Goal: Ask a question: Seek information or help from site administrators or community

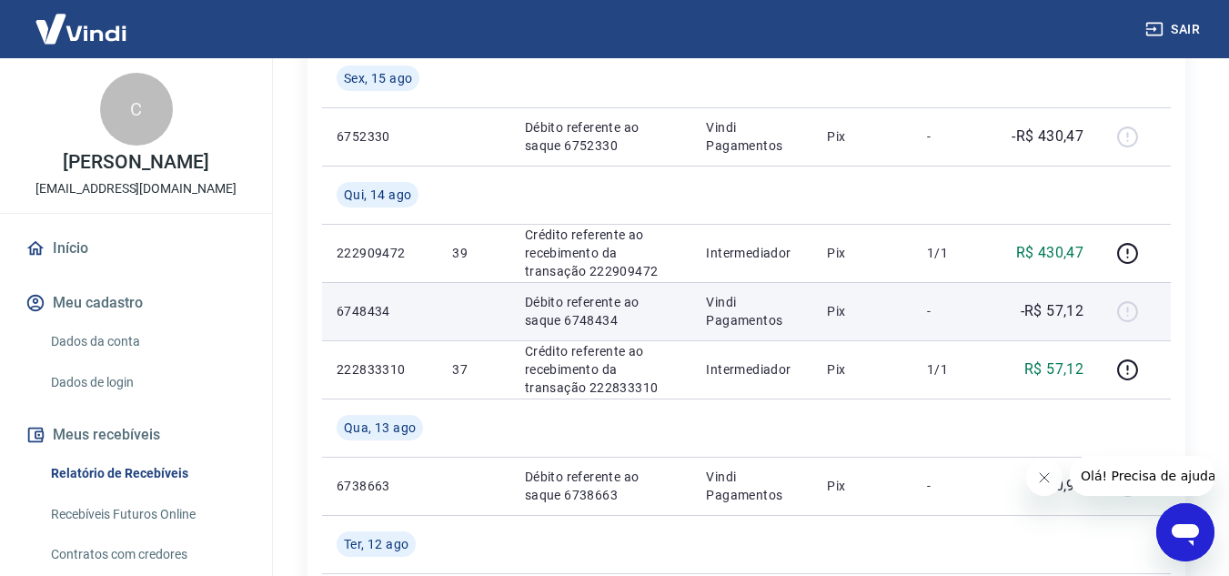
scroll to position [364, 0]
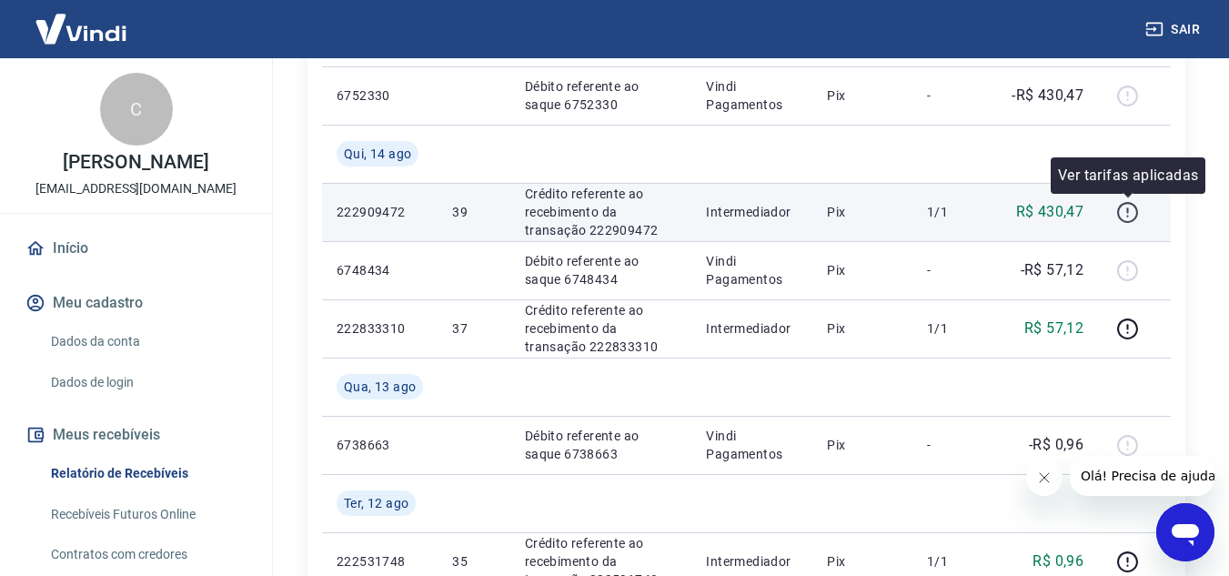
click at [1128, 207] on icon "button" at bounding box center [1127, 212] width 23 height 23
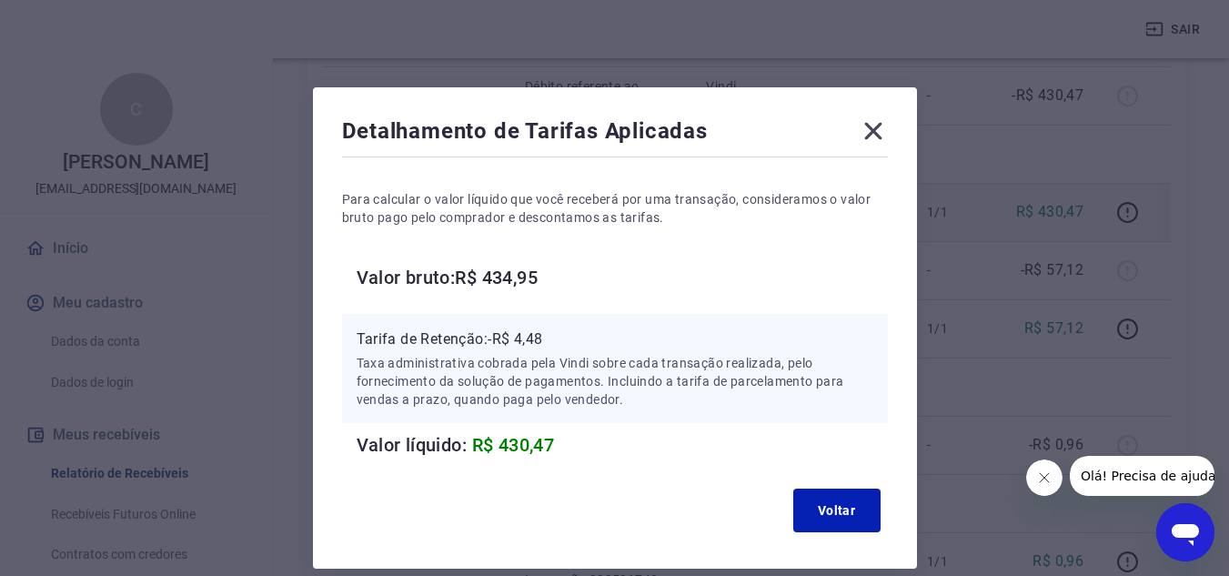
click at [872, 129] on icon at bounding box center [872, 131] width 17 height 17
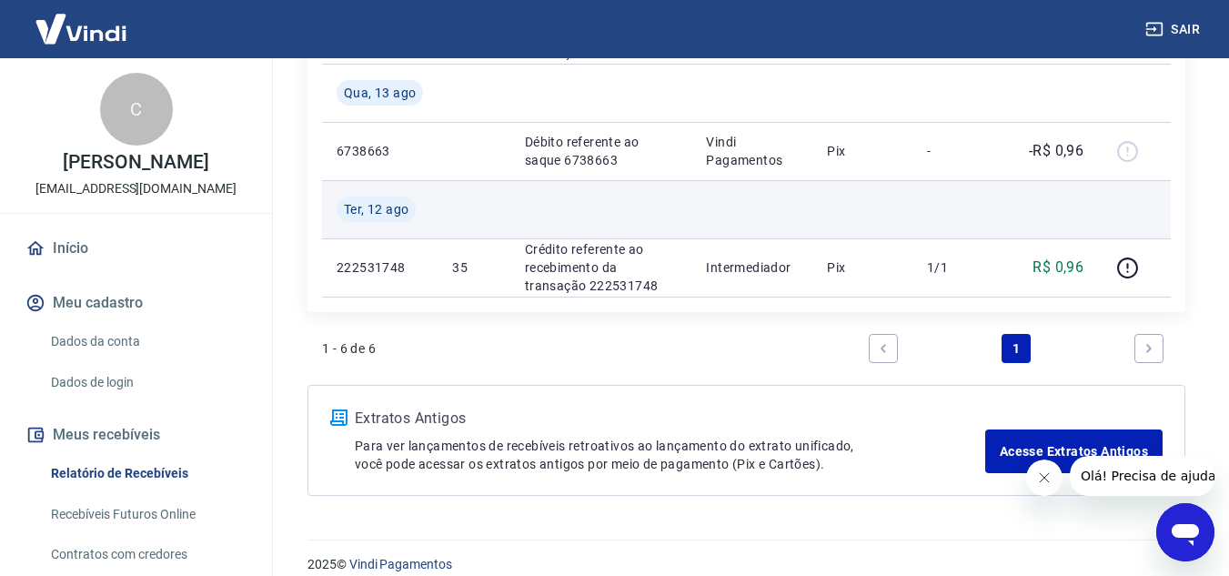
scroll to position [678, 0]
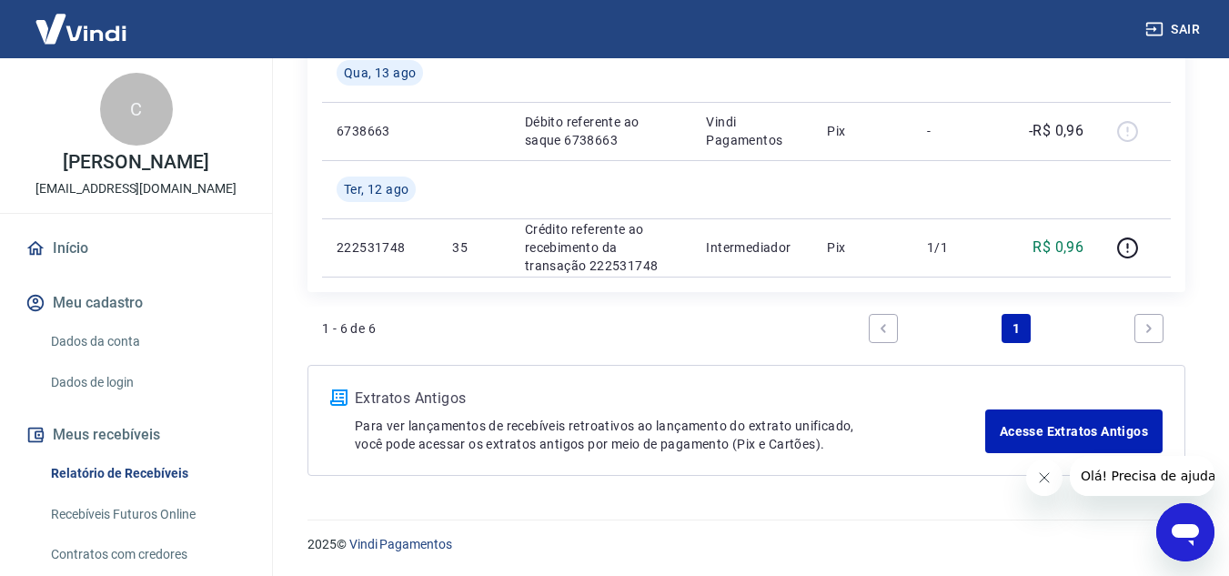
click at [1114, 472] on span "Olá! Precisa de ajuda?" at bounding box center [1151, 476] width 142 height 15
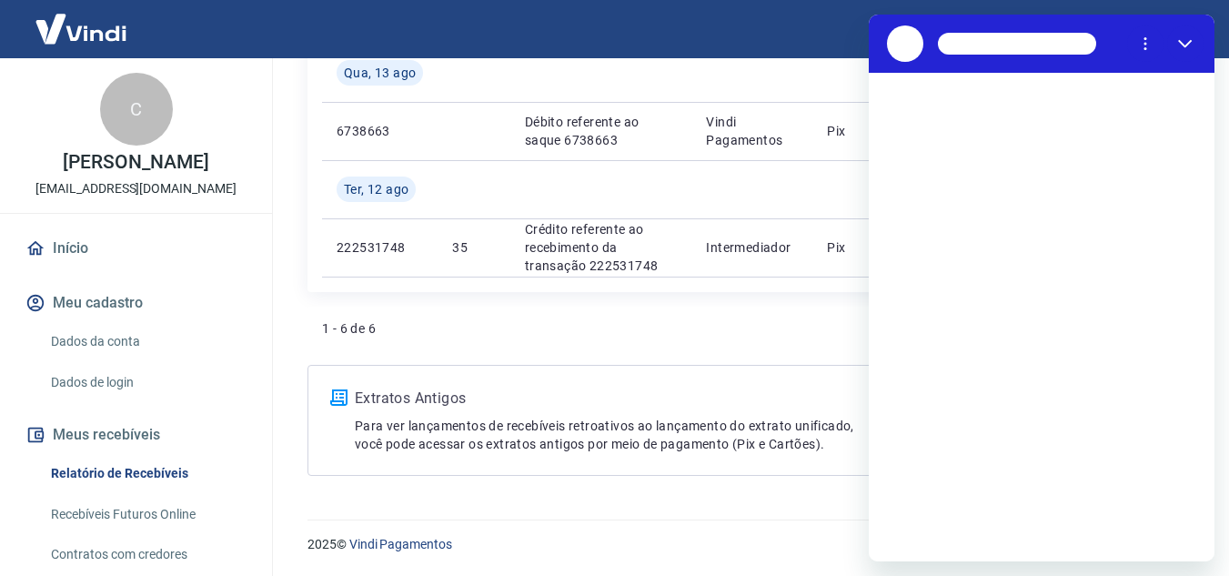
scroll to position [0, 0]
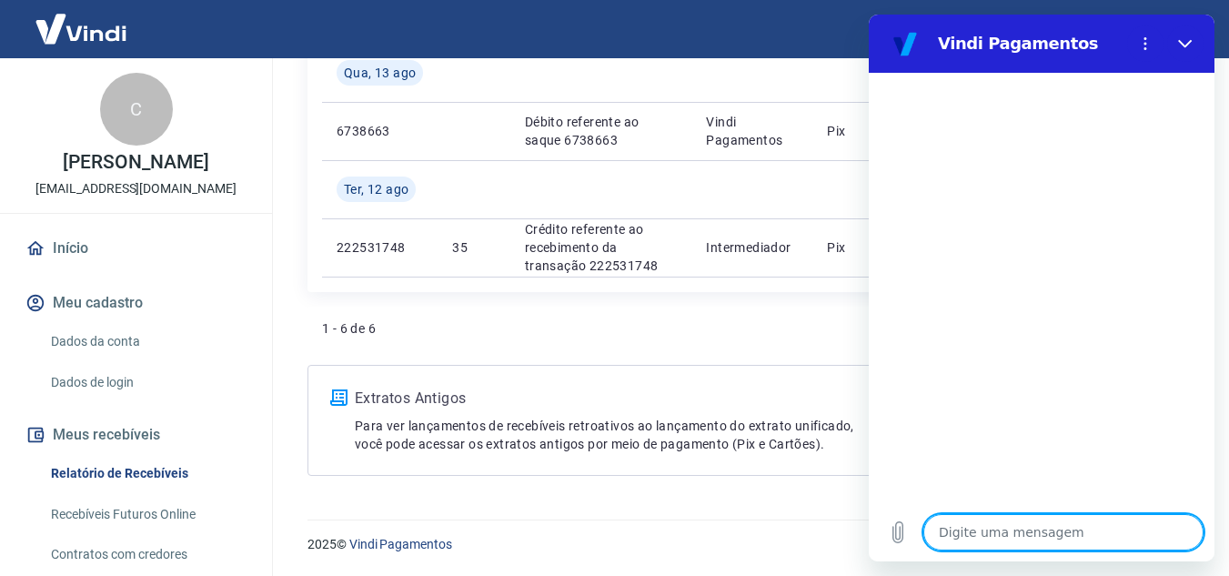
click at [966, 530] on textarea at bounding box center [1064, 532] width 280 height 36
type textarea "i"
type textarea "x"
type textarea "in"
type textarea "x"
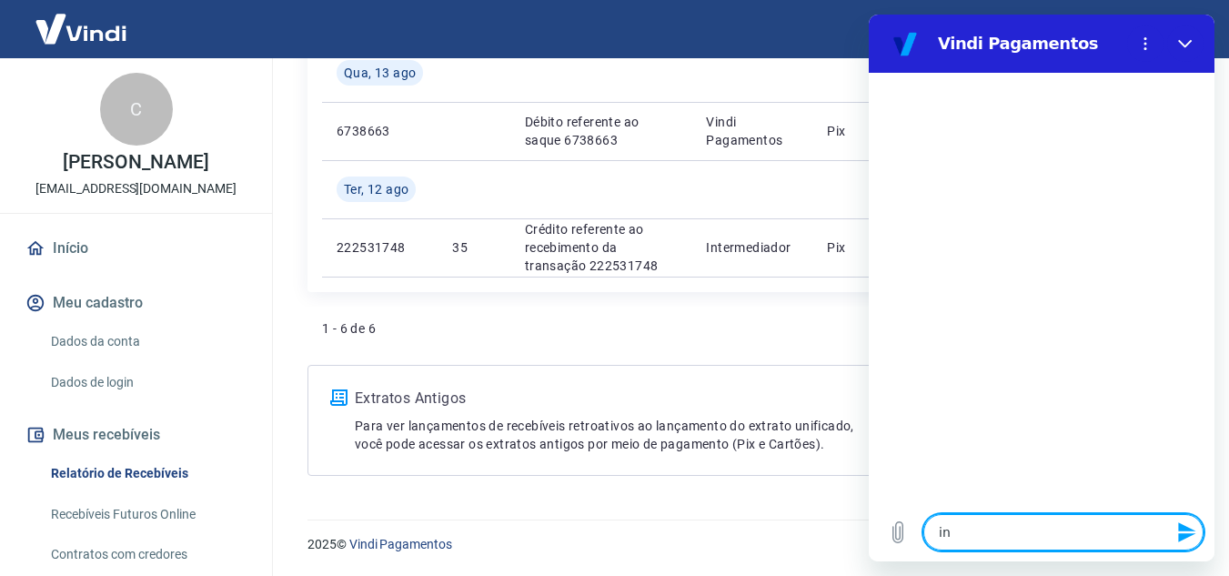
type textarea "inf"
type textarea "x"
type textarea "info"
type textarea "x"
type textarea "infor"
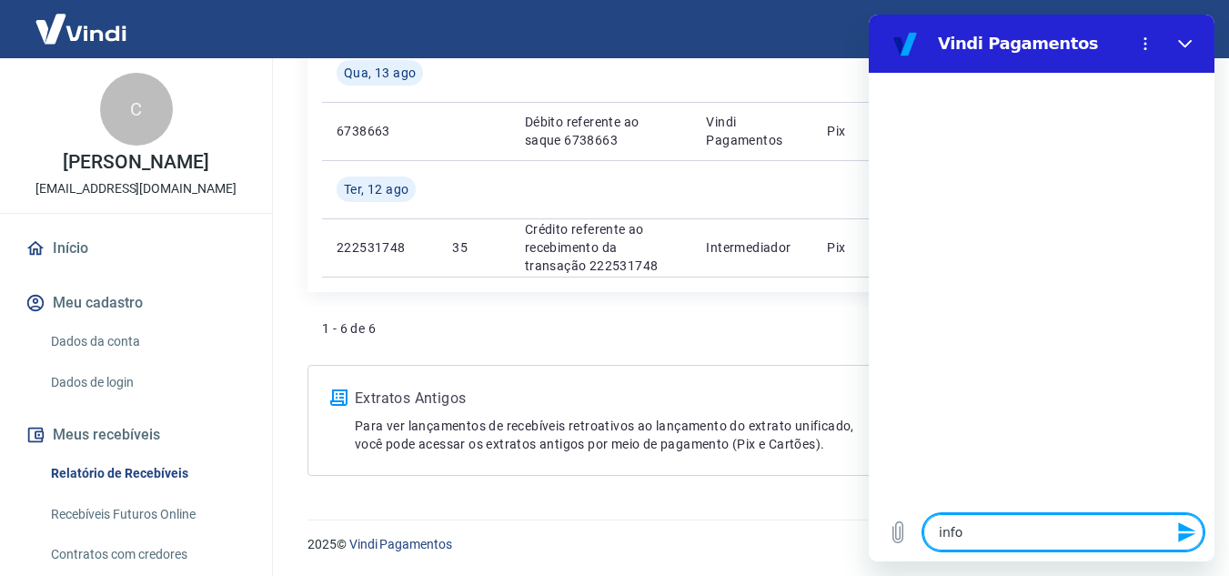
type textarea "x"
type textarea "inform"
type textarea "x"
type textarea "infor"
type textarea "x"
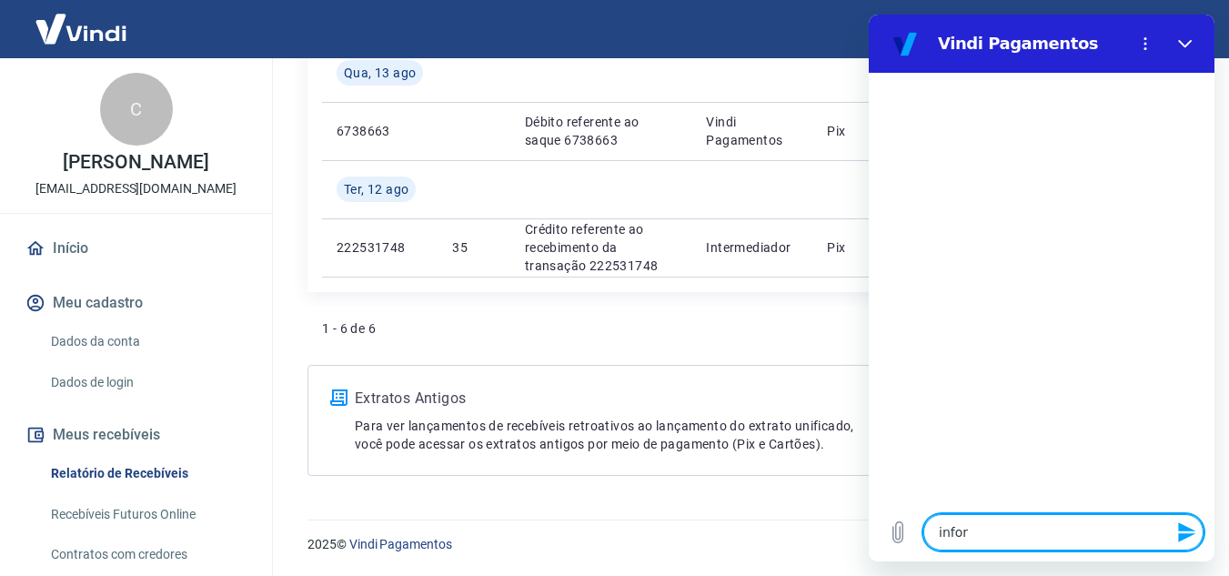
type textarea "info"
type textarea "x"
type textarea "inf"
type textarea "x"
type textarea "in"
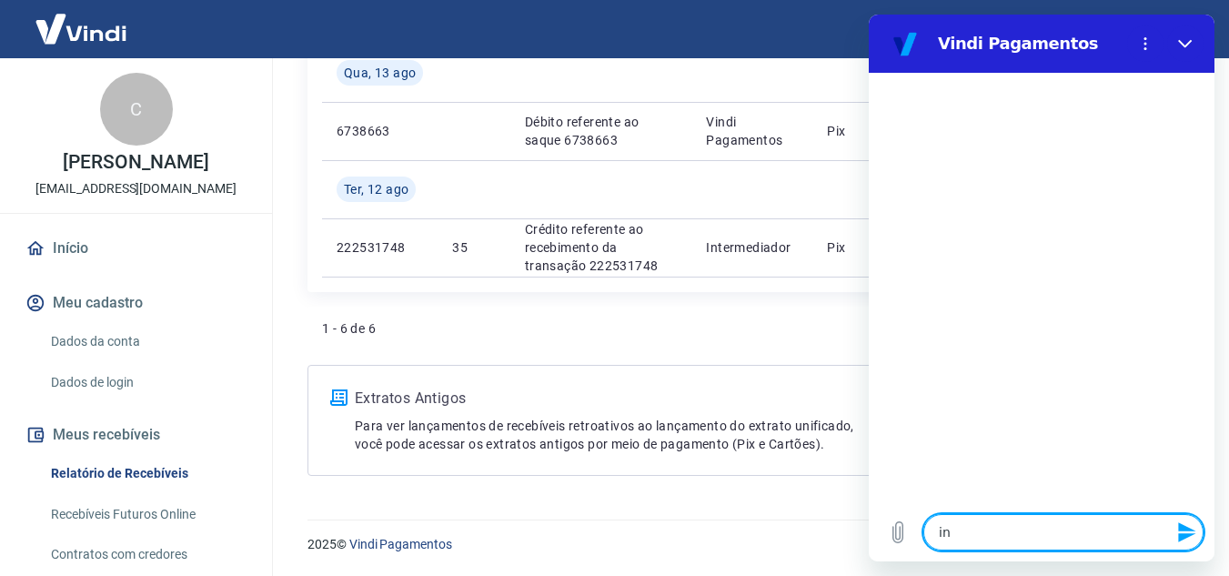
type textarea "x"
type textarea "i"
type textarea "x"
type textarea "p"
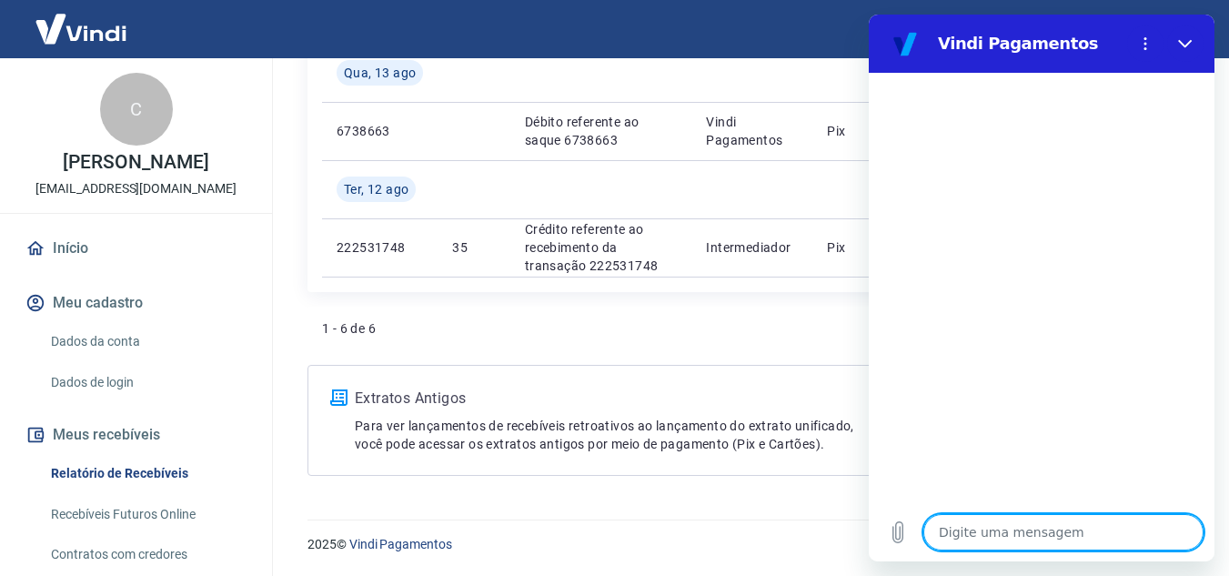
type textarea "x"
type textarea "pa"
type textarea "x"
type textarea "pag"
type textarea "x"
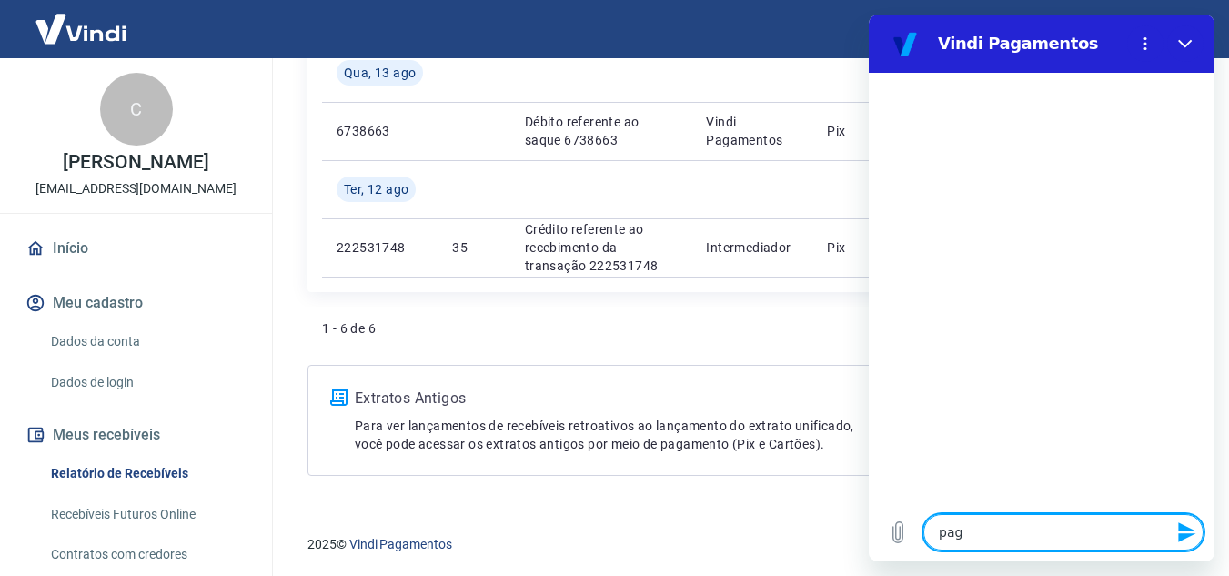
type textarea "paga"
type textarea "x"
type textarea "pagam"
type textarea "x"
type textarea "pagame"
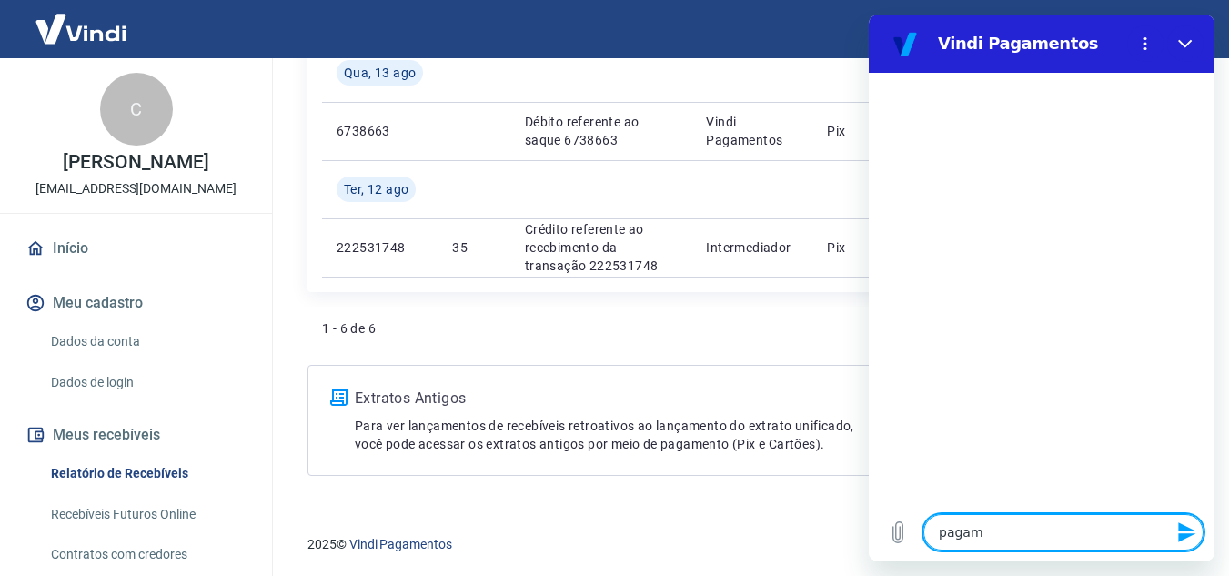
type textarea "x"
type textarea "pagamen"
type textarea "x"
type textarea "pagament"
type textarea "x"
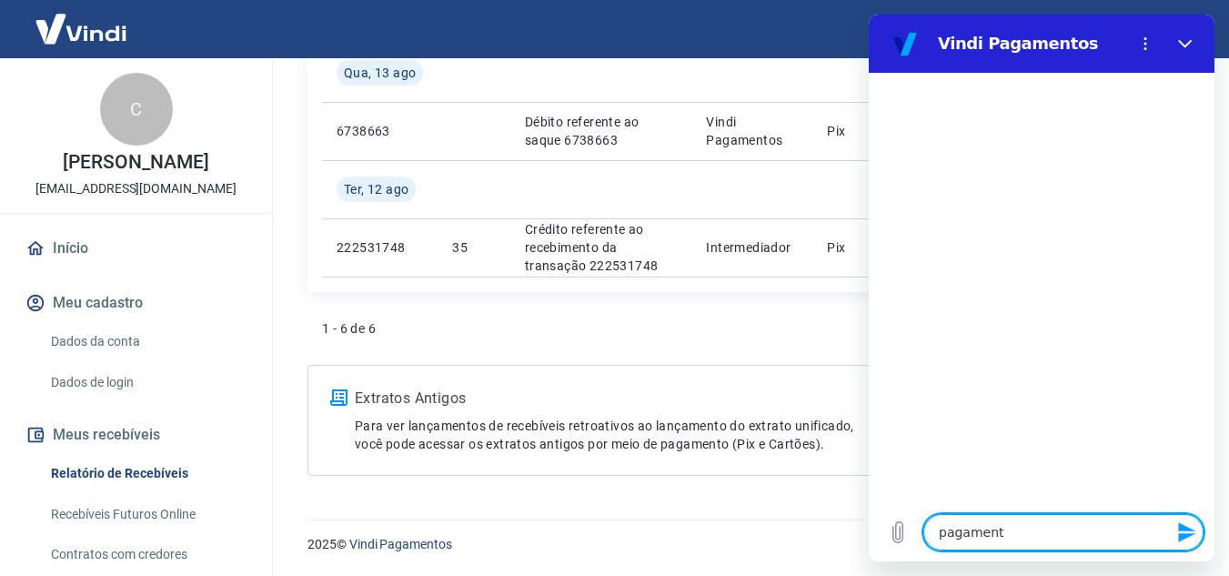
type textarea "pagamento"
type textarea "x"
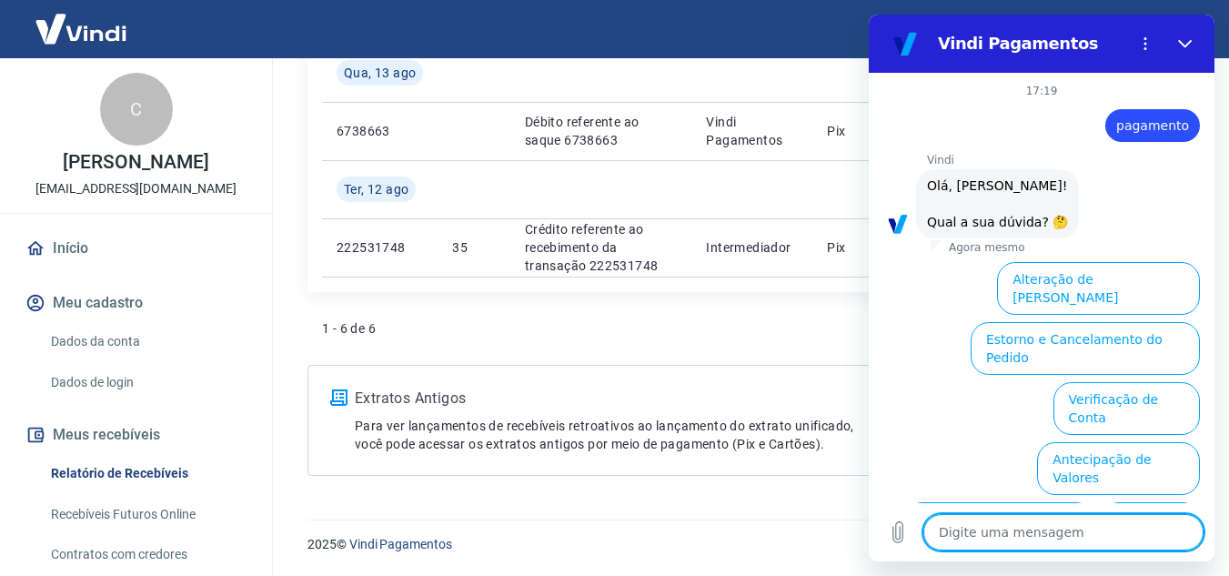
scroll to position [151, 0]
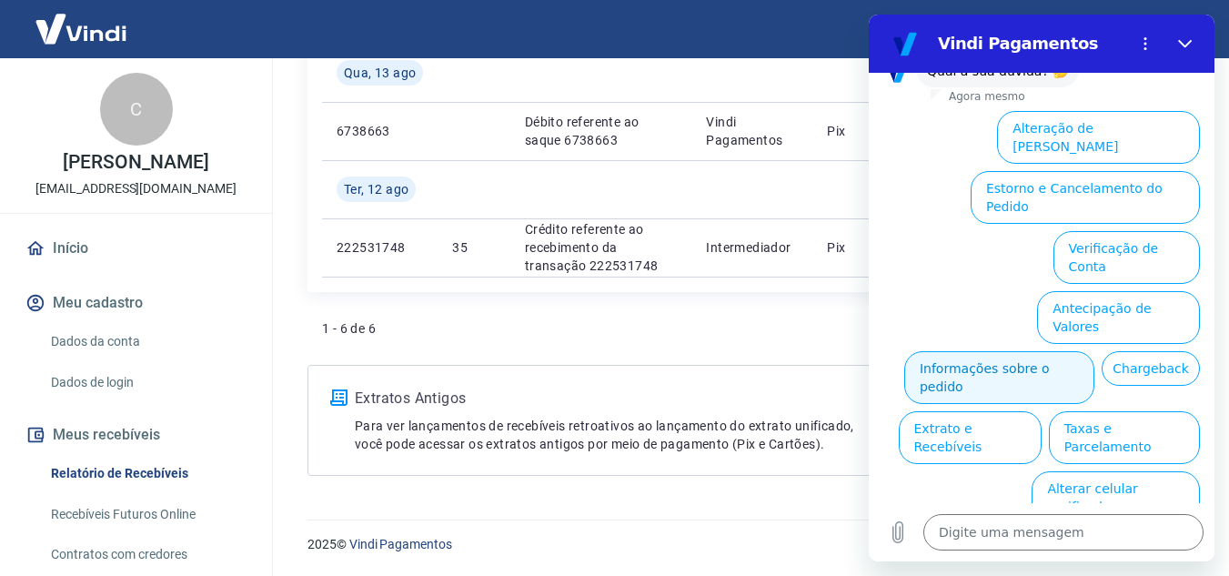
click at [1095, 351] on button "Informações sobre o pedido" at bounding box center [999, 377] width 190 height 53
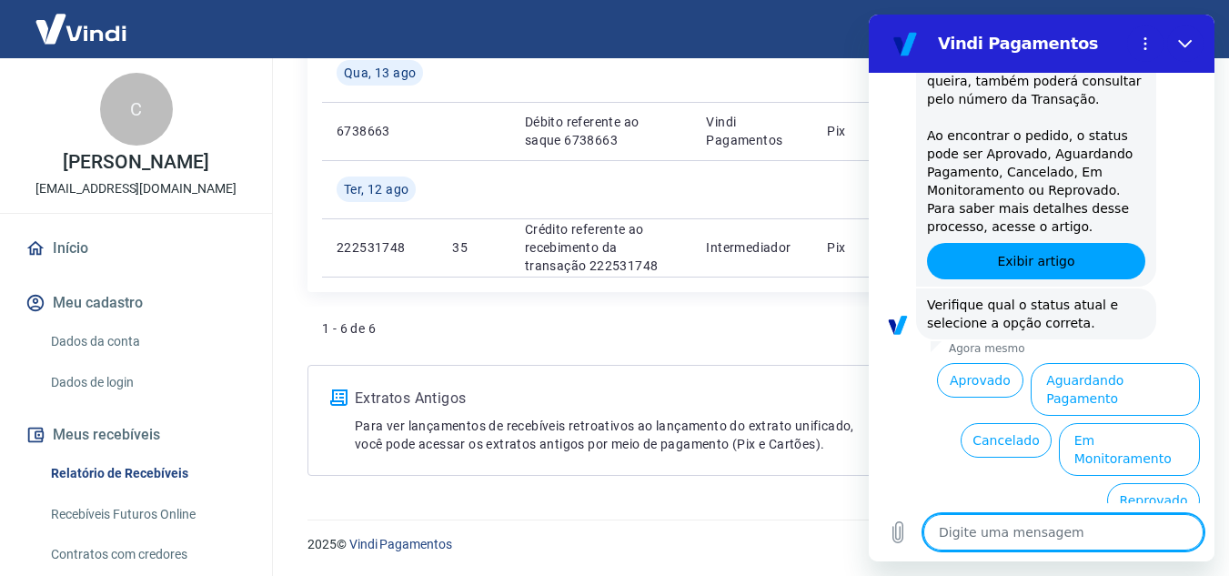
scroll to position [464, 0]
click at [1144, 40] on icon "Menu de opções" at bounding box center [1145, 43] width 15 height 15
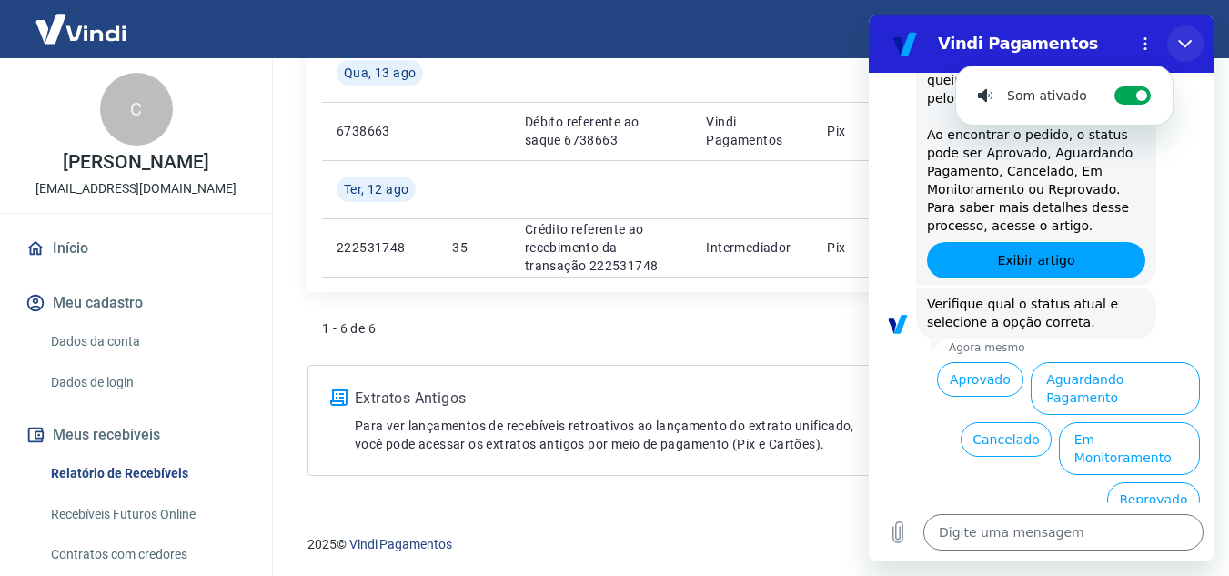
click at [1185, 42] on icon "Fechar" at bounding box center [1185, 43] width 15 height 15
type textarea "x"
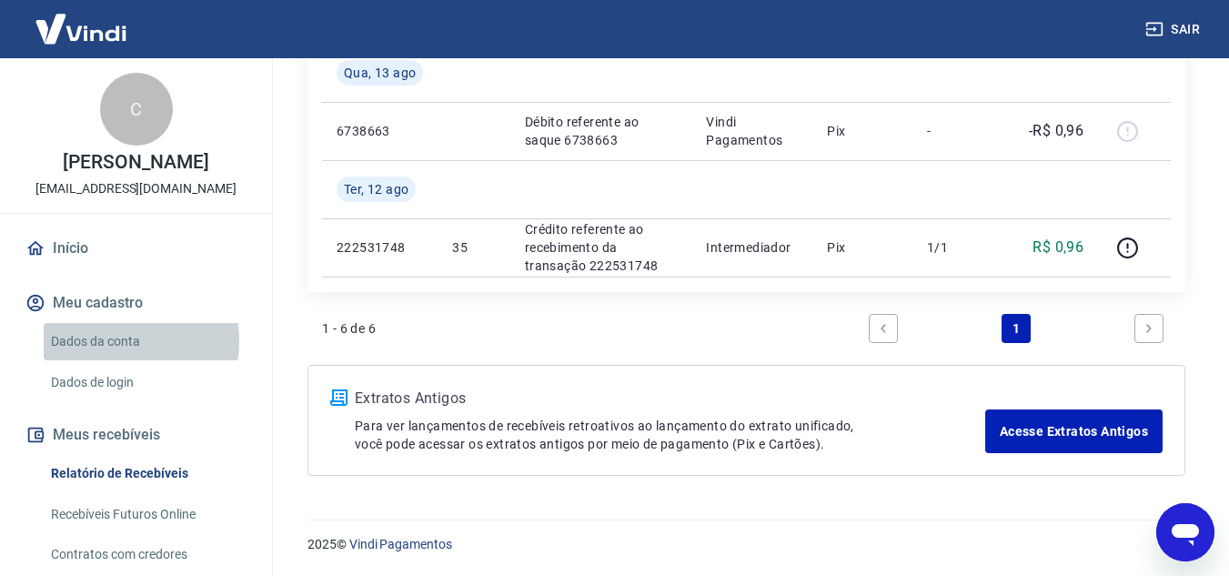
click at [108, 341] on link "Dados da conta" at bounding box center [147, 341] width 207 height 37
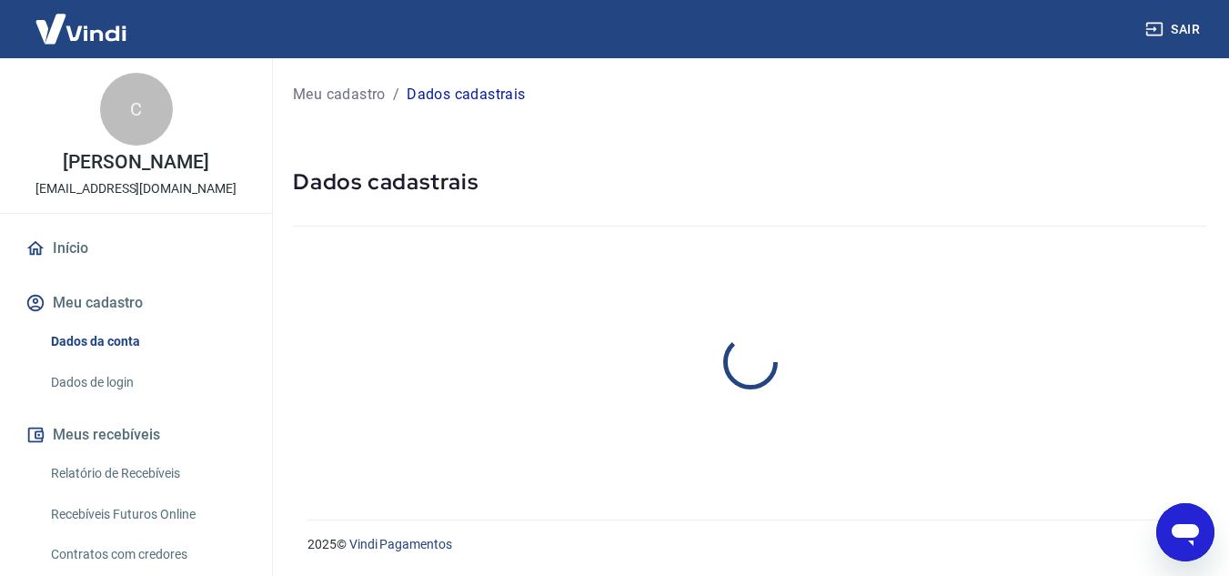
select select "SC"
select select "business"
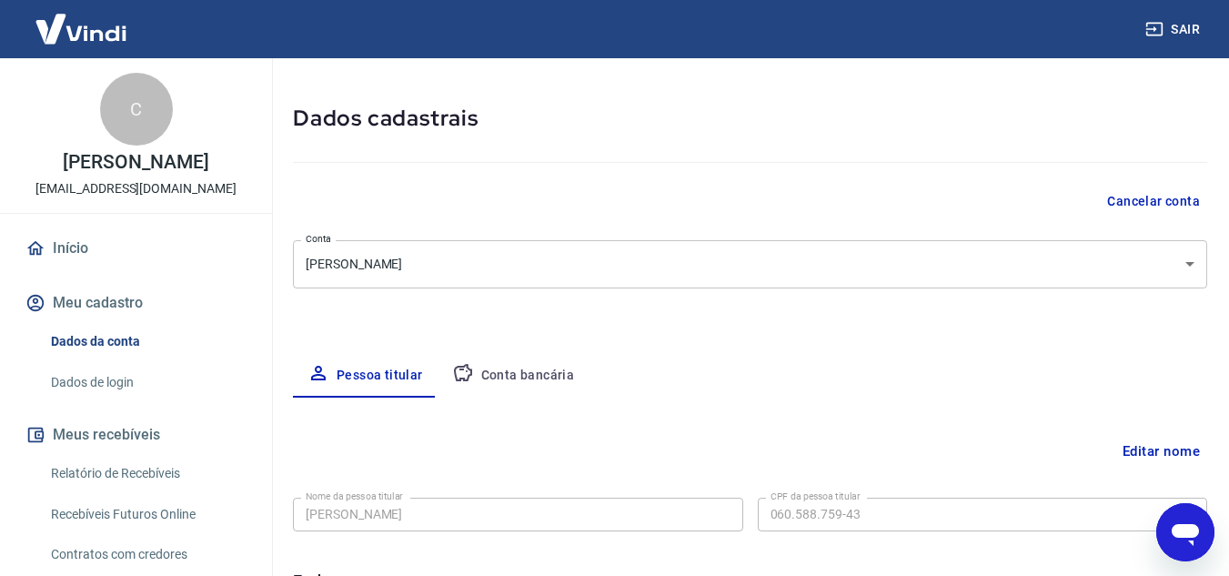
scroll to position [182, 0]
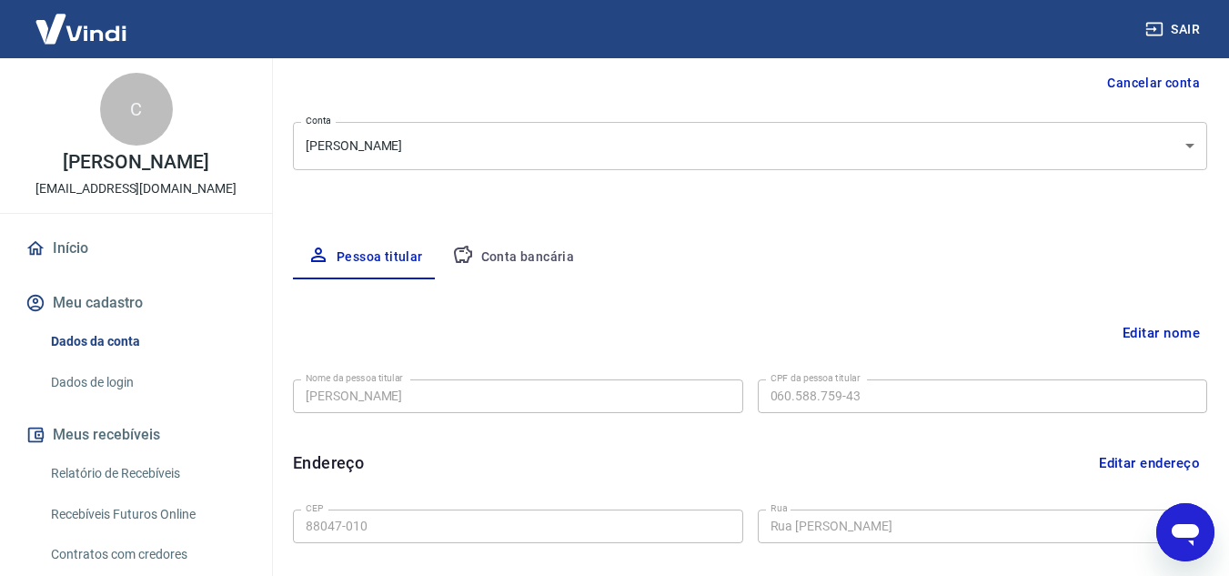
click at [486, 252] on button "Conta bancária" at bounding box center [514, 258] width 152 height 44
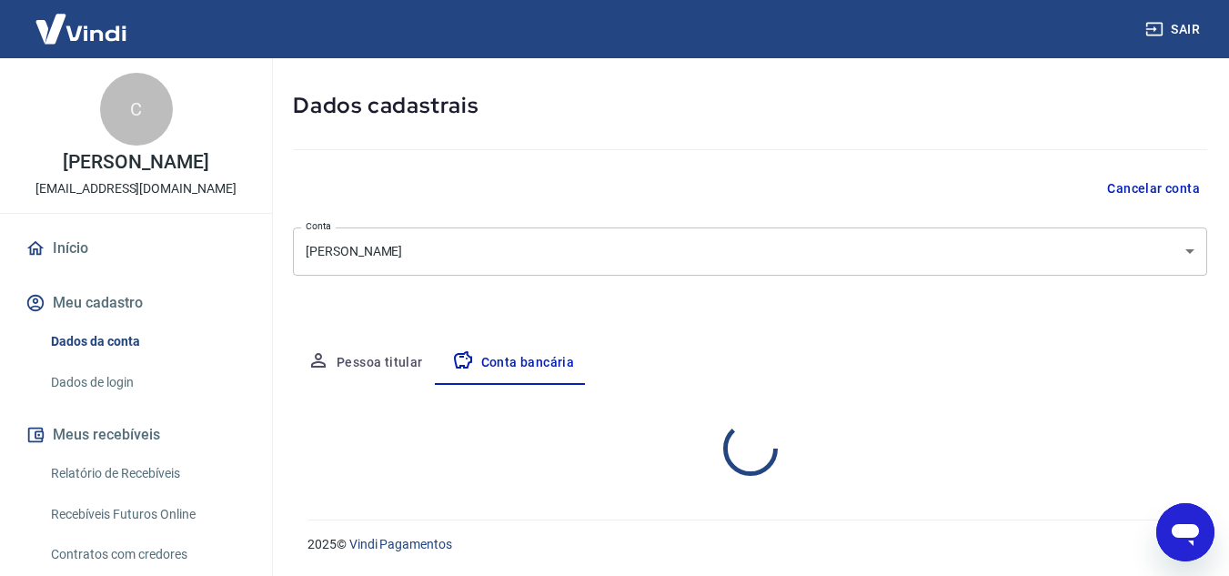
select select "1"
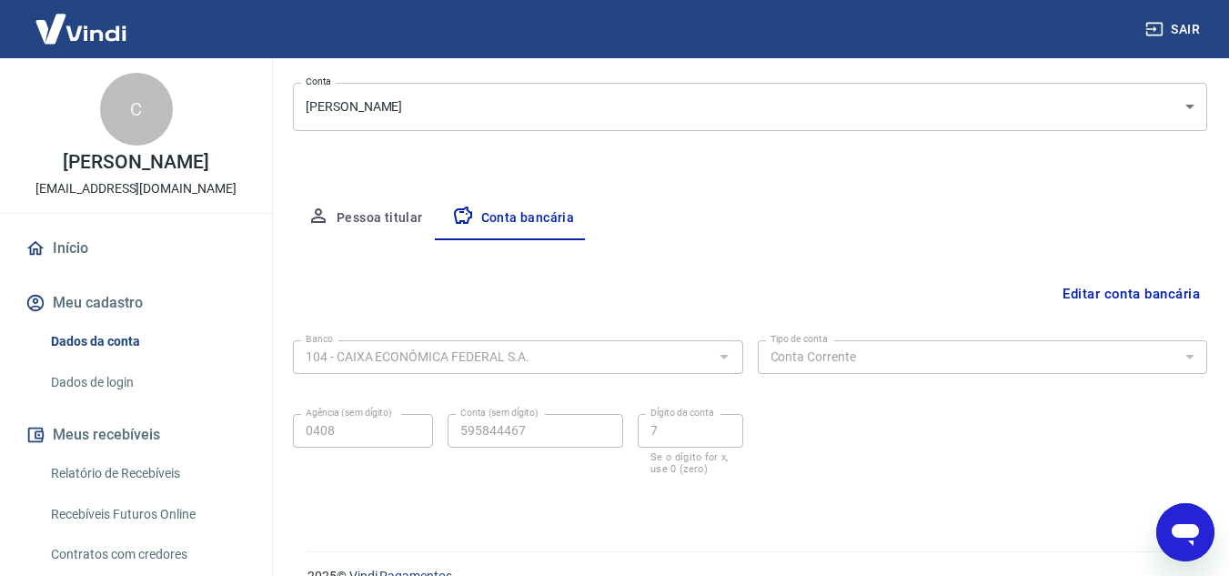
scroll to position [253, 0]
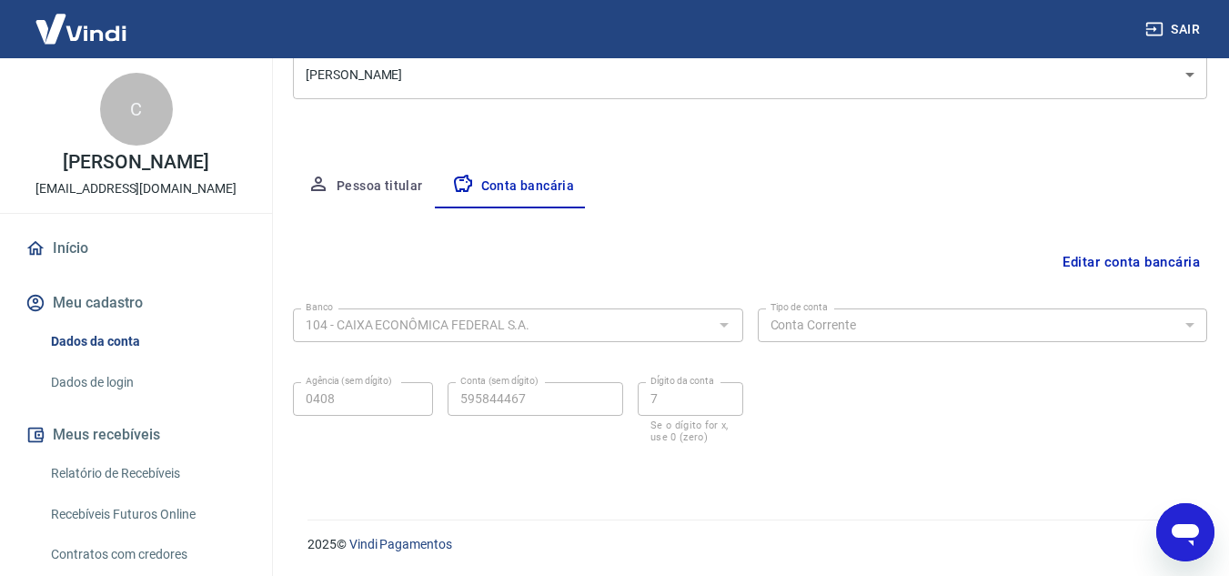
click at [1176, 515] on div "Abrir janela de mensagens" at bounding box center [1185, 532] width 55 height 55
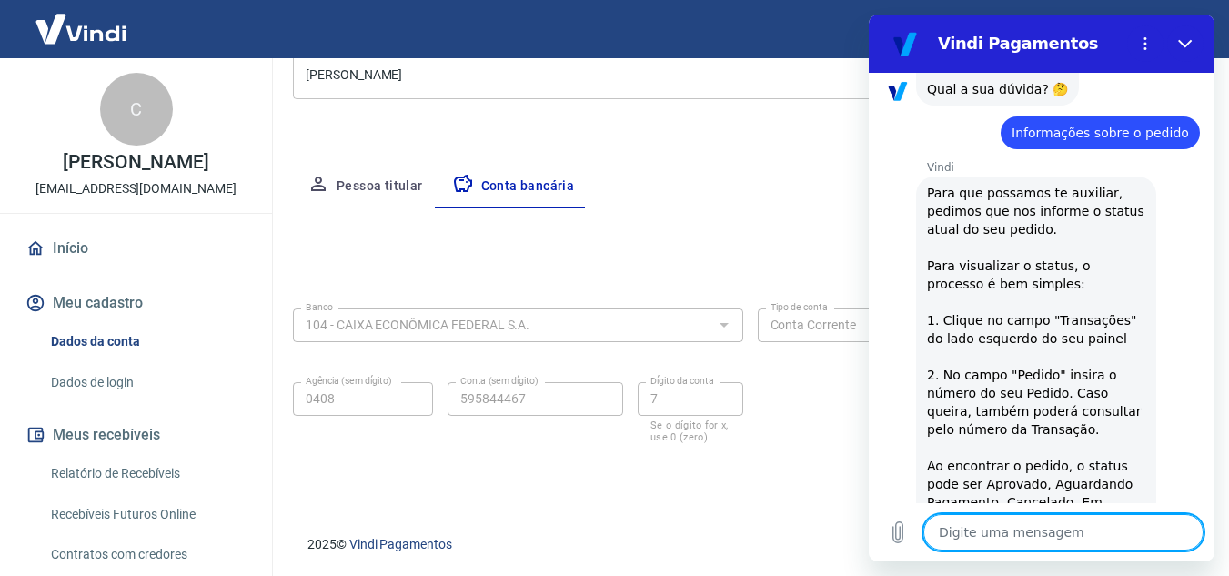
scroll to position [0, 0]
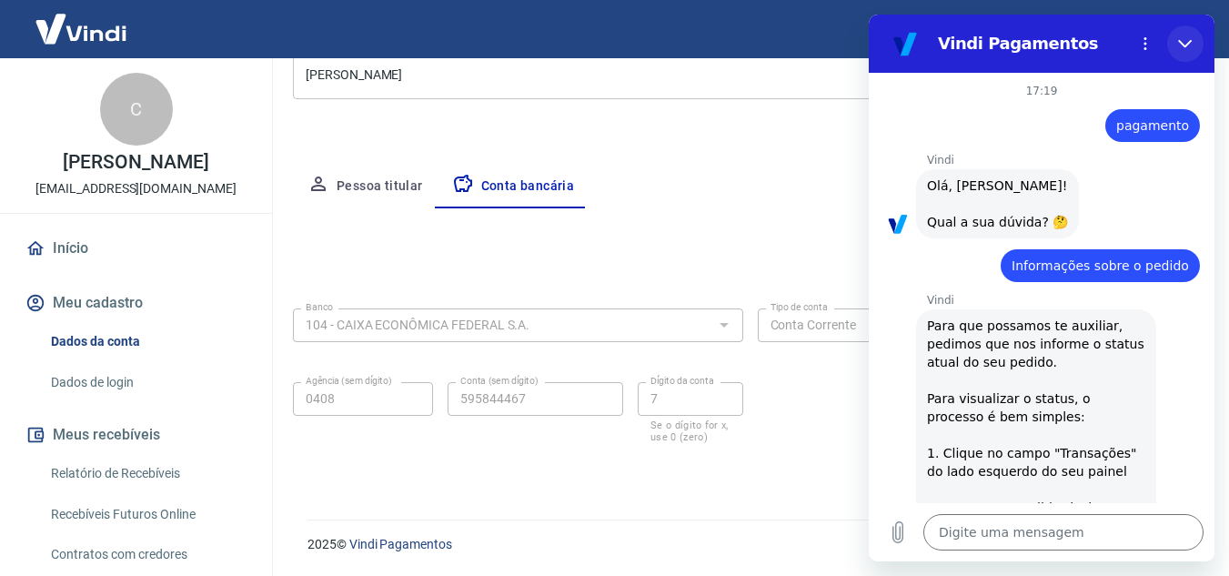
click at [1181, 37] on icon "Fechar" at bounding box center [1185, 43] width 15 height 15
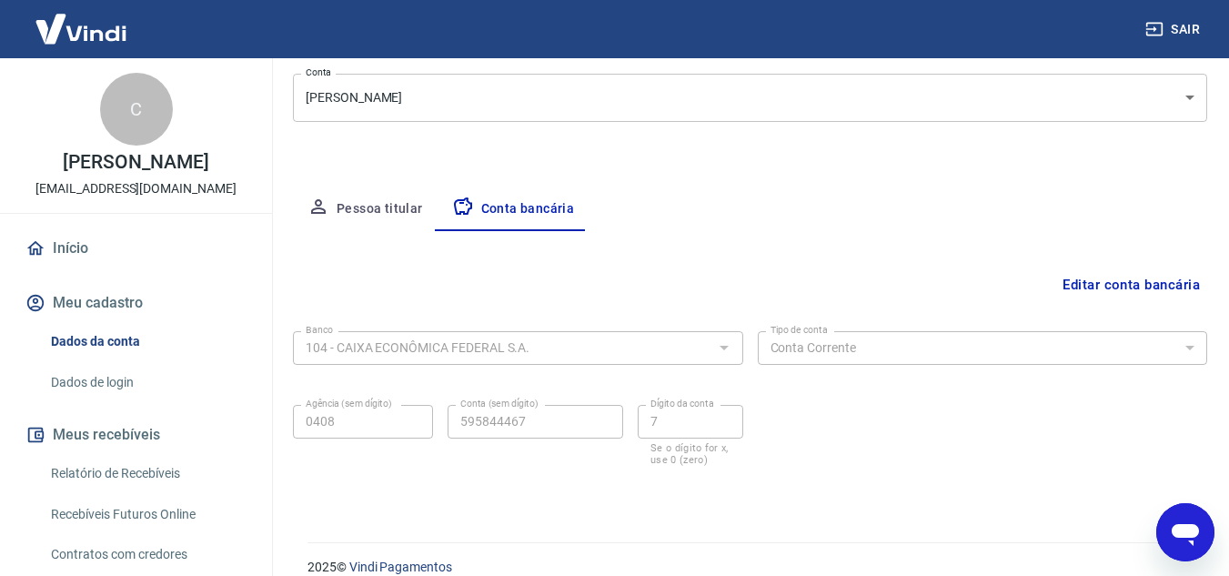
scroll to position [253, 0]
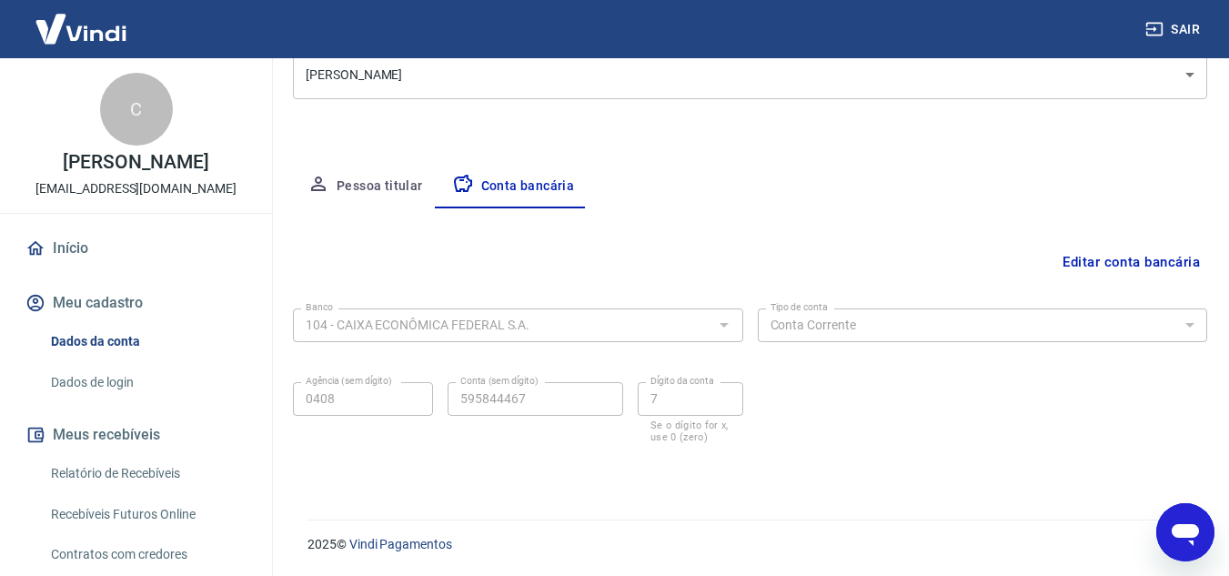
click at [116, 31] on img at bounding box center [81, 29] width 118 height 56
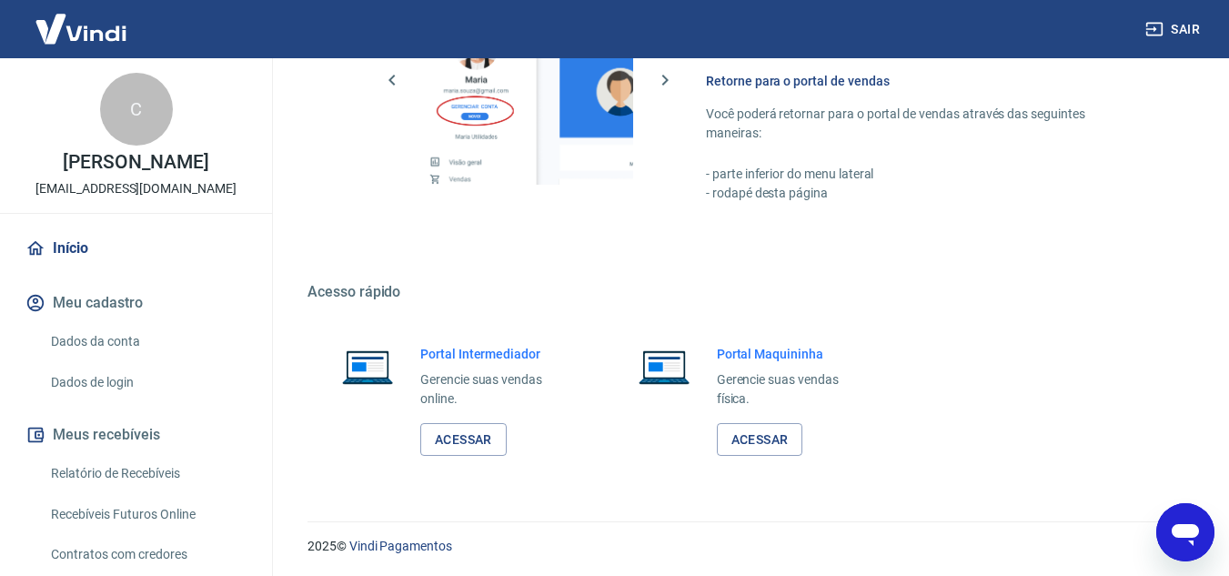
scroll to position [1240, 0]
click at [1195, 521] on icon "Abrir janela de mensagens" at bounding box center [1185, 532] width 33 height 33
type textarea "x"
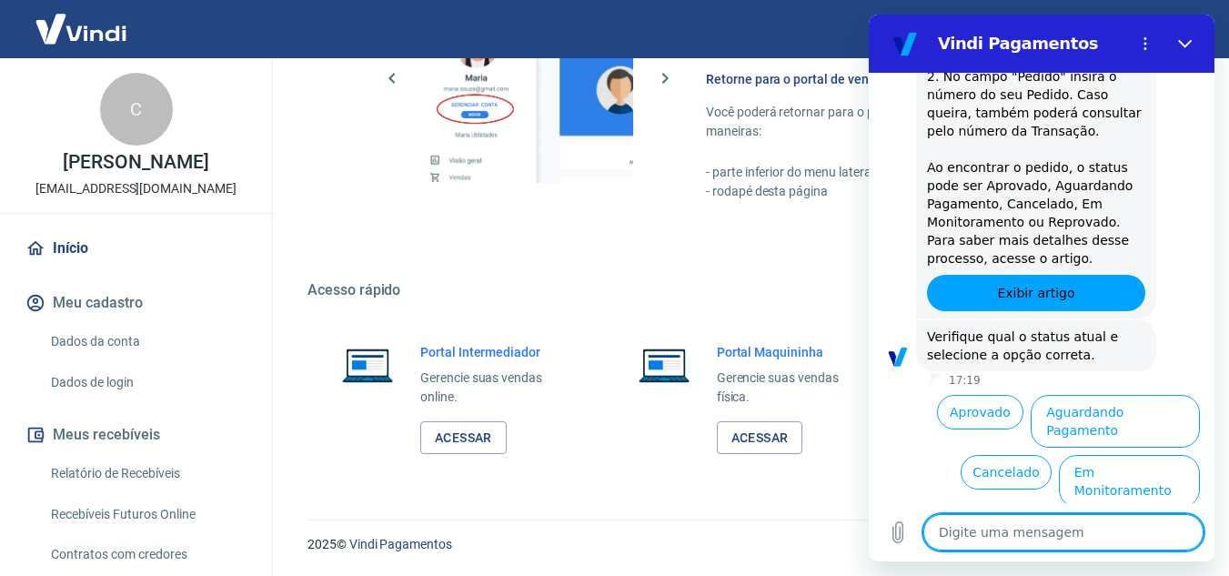
scroll to position [464, 0]
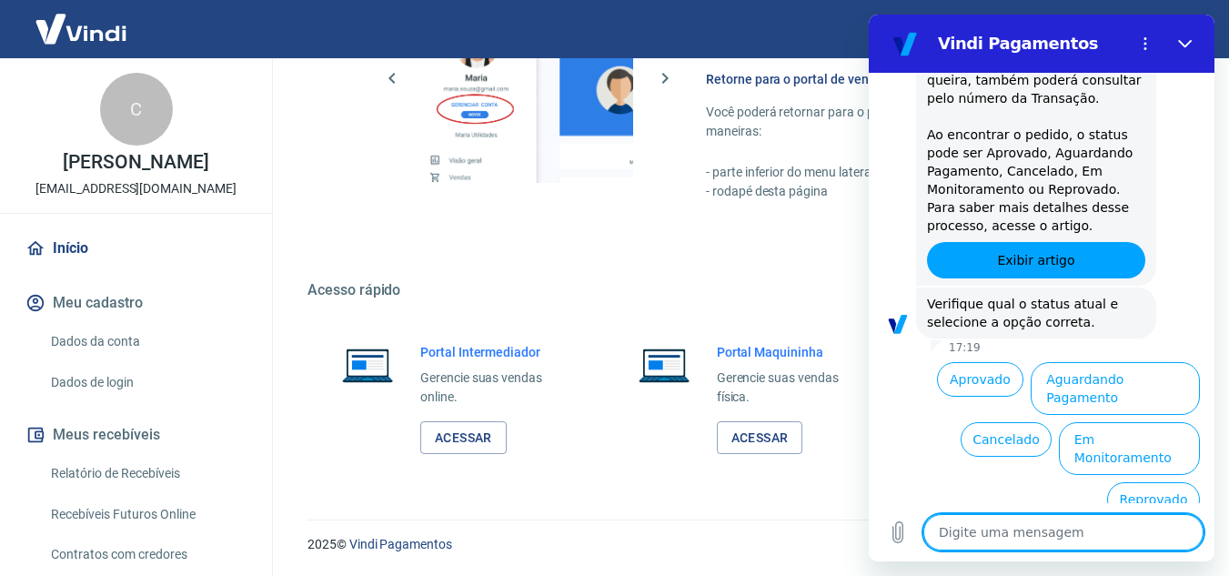
click at [1035, 531] on textarea at bounding box center [1064, 532] width 280 height 36
type textarea "f"
type textarea "x"
type textarea "fa"
type textarea "x"
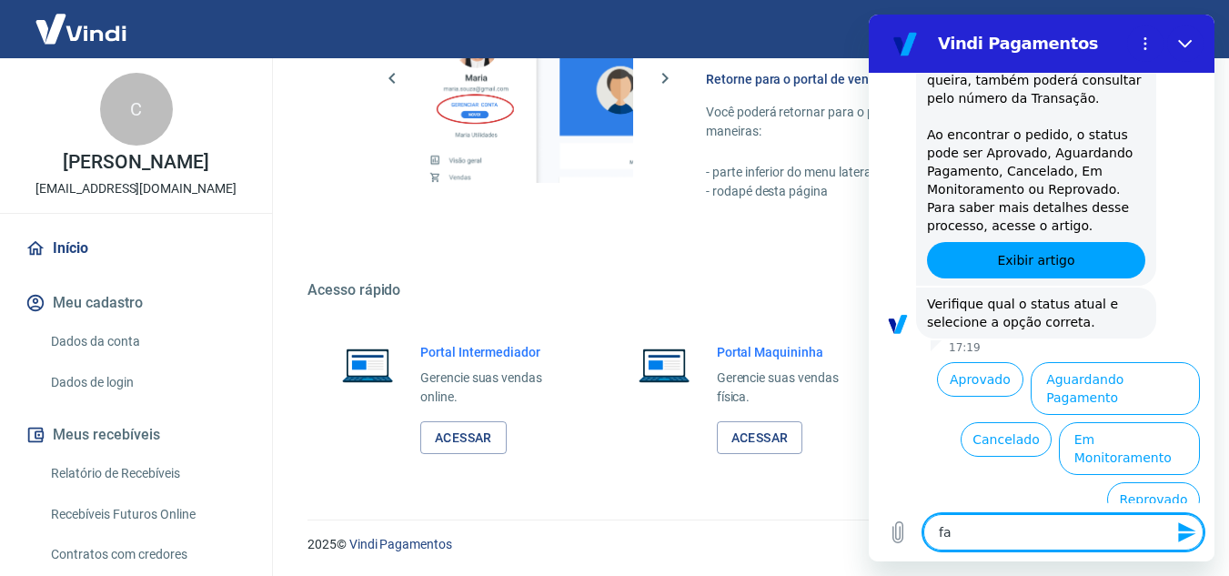
type textarea "fal"
type textarea "x"
type textarea "fala"
type textarea "x"
type textarea "falar"
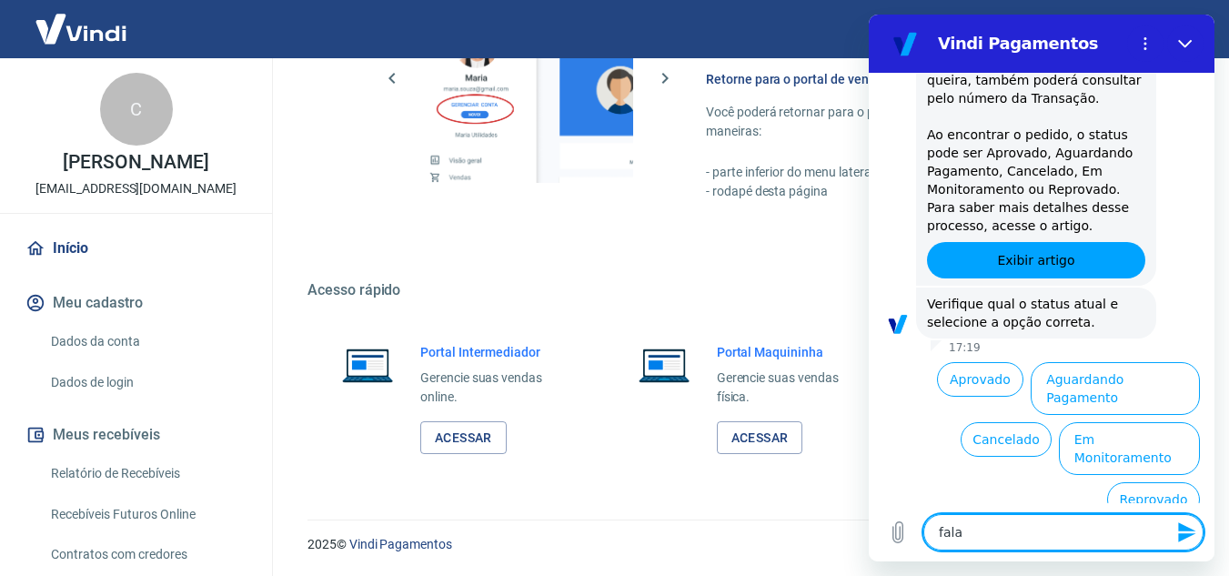
type textarea "x"
type textarea "falar"
type textarea "x"
type textarea "falar c"
type textarea "x"
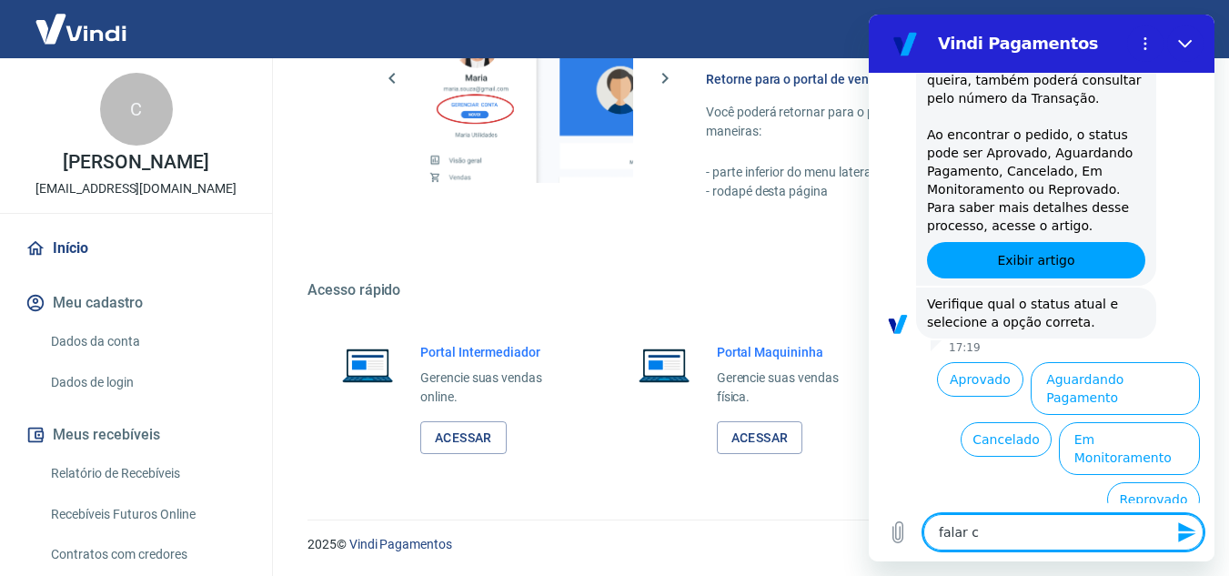
type textarea "falar co"
type textarea "x"
type textarea "falar com"
type textarea "x"
type textarea "falar com"
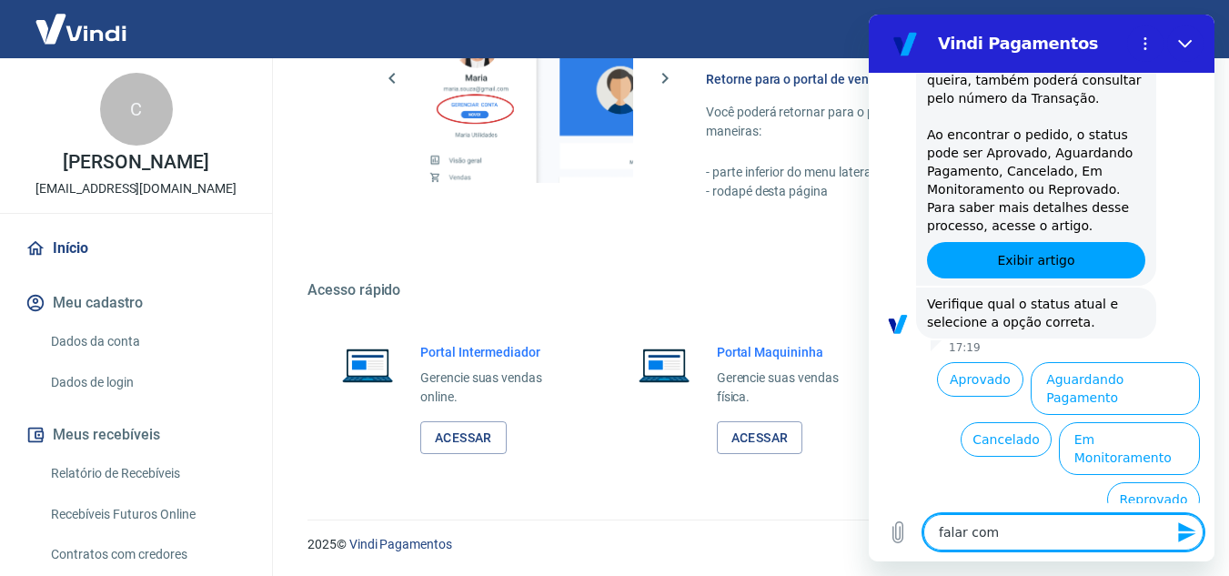
type textarea "x"
type textarea "falar com a"
type textarea "x"
type textarea "falar com at"
type textarea "x"
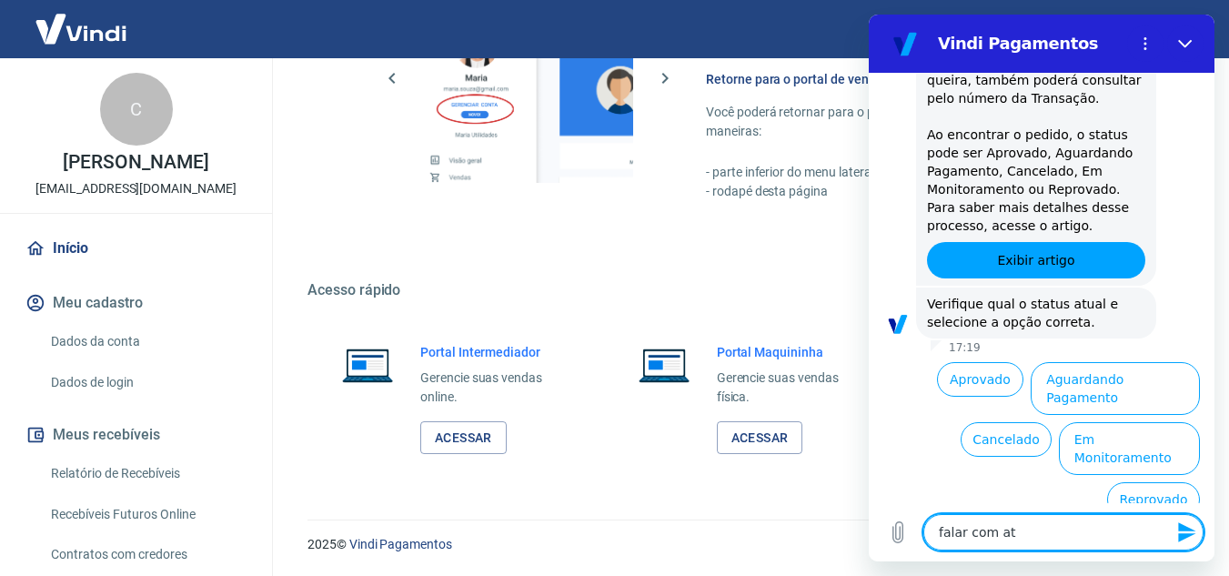
type textarea "falar com ate"
type textarea "x"
type textarea "falar com [GEOGRAPHIC_DATA]"
type textarea "x"
type textarea "falar com atend"
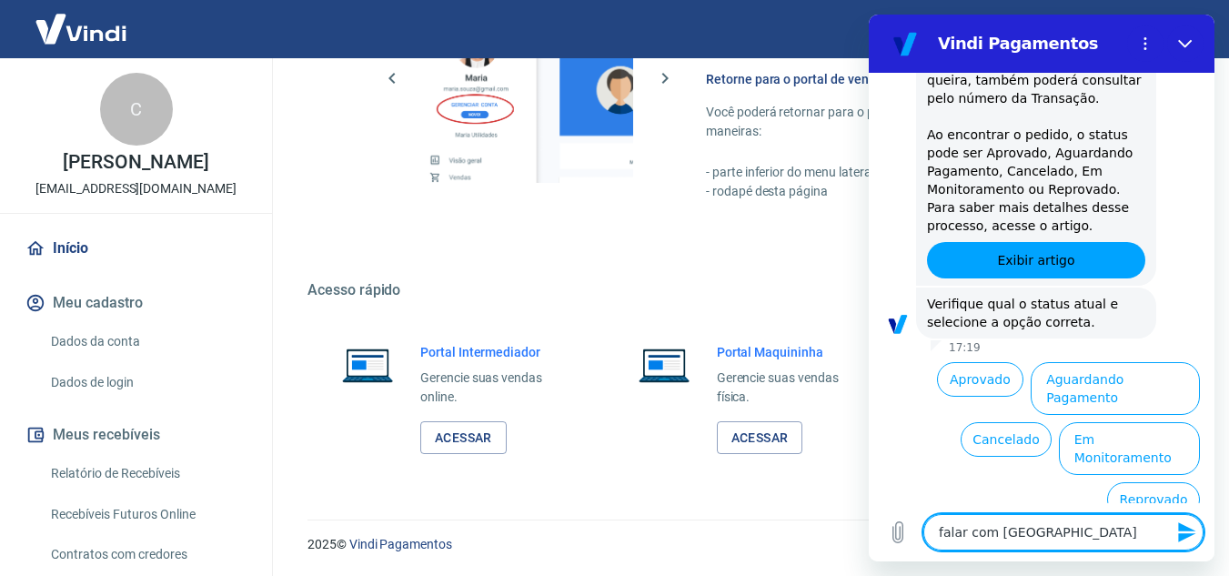
type textarea "x"
type textarea "falar com atende"
type textarea "x"
type textarea "falar com atenden"
type textarea "x"
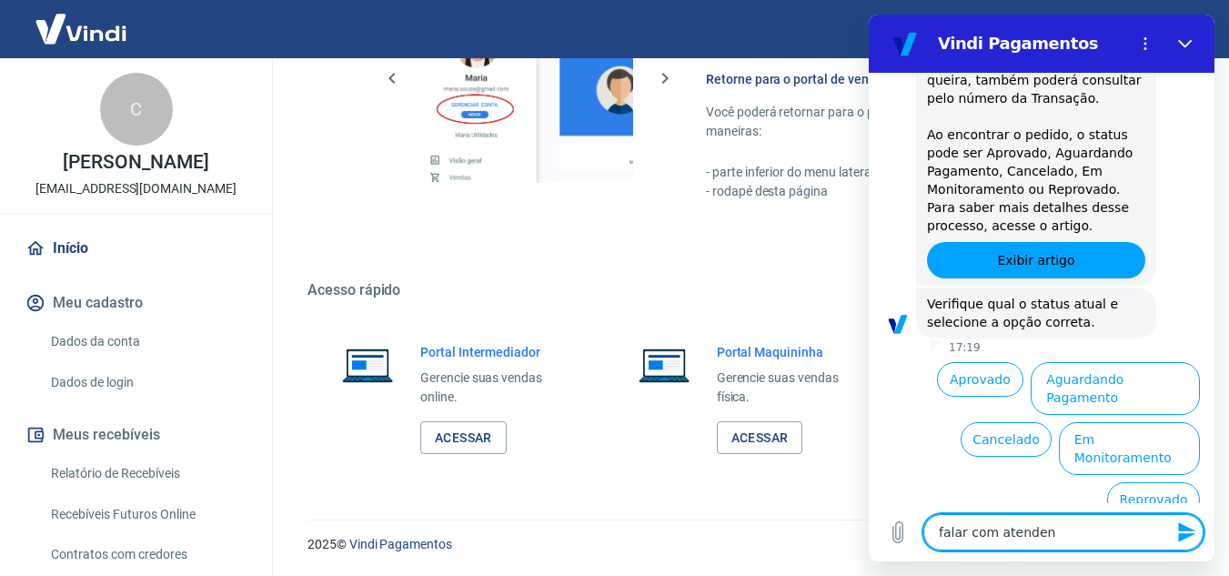
type textarea "falar com atendent"
type textarea "x"
type textarea "falar com atendente"
type textarea "x"
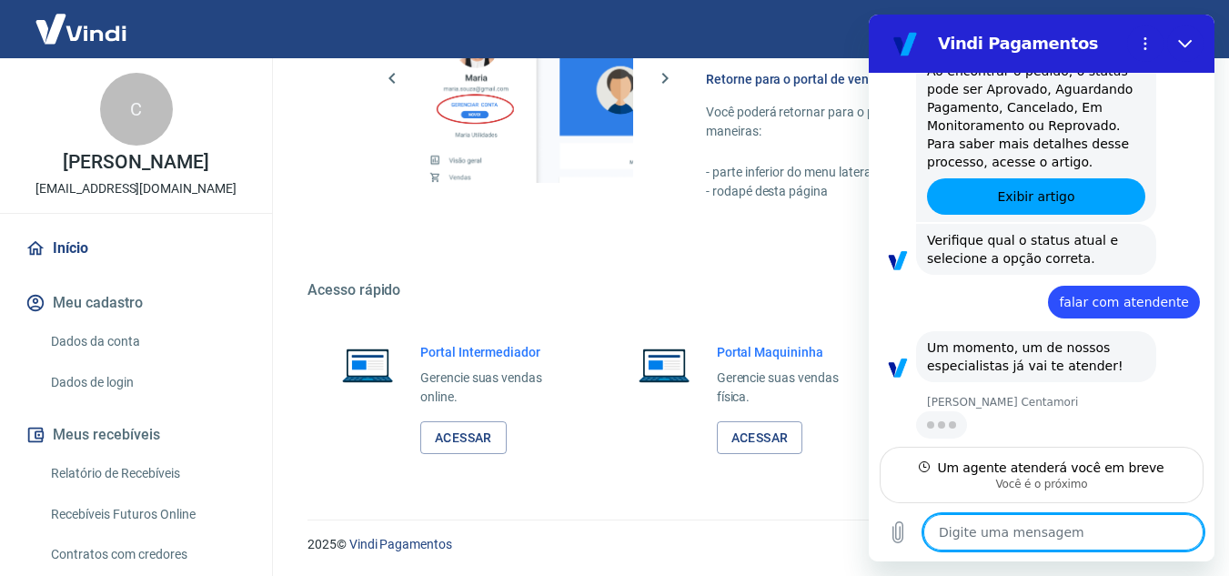
scroll to position [544, 0]
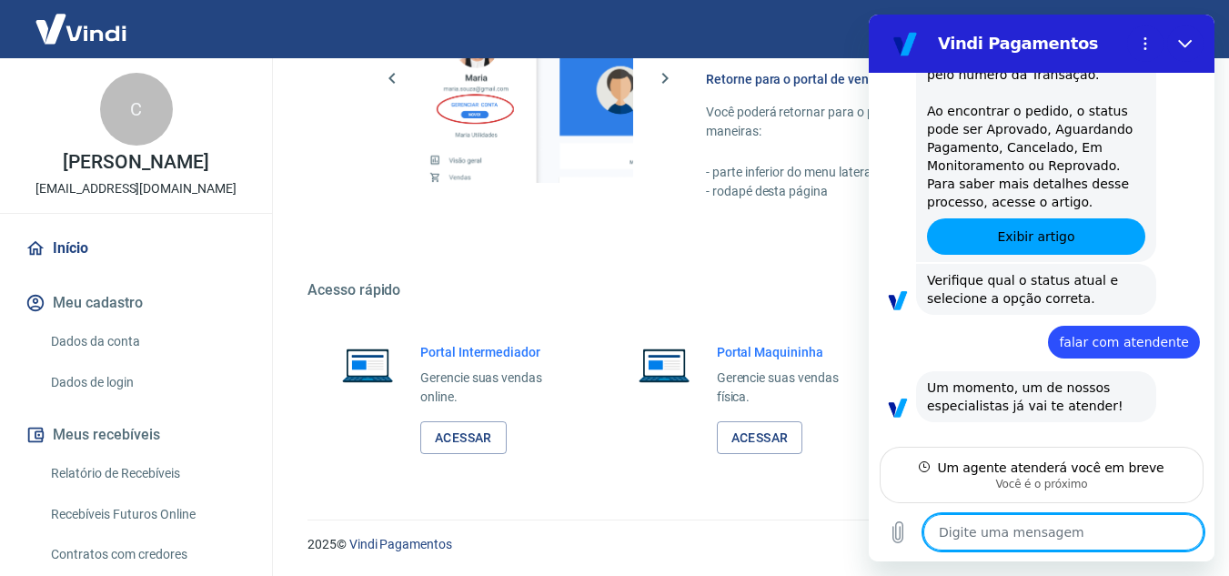
type textarea "x"
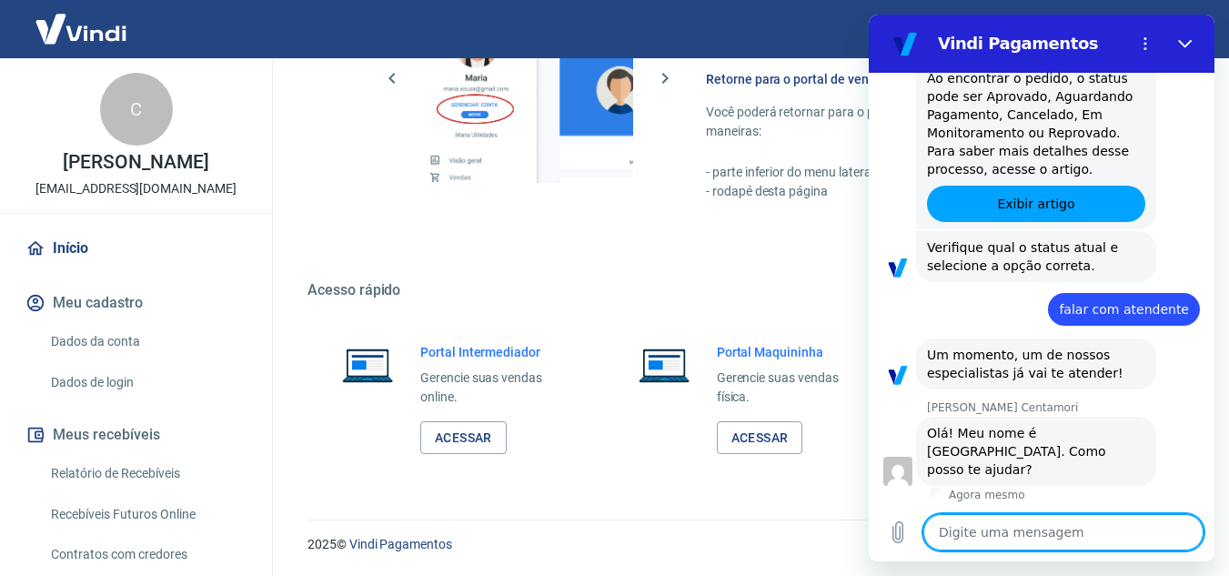
scroll to position [524, 0]
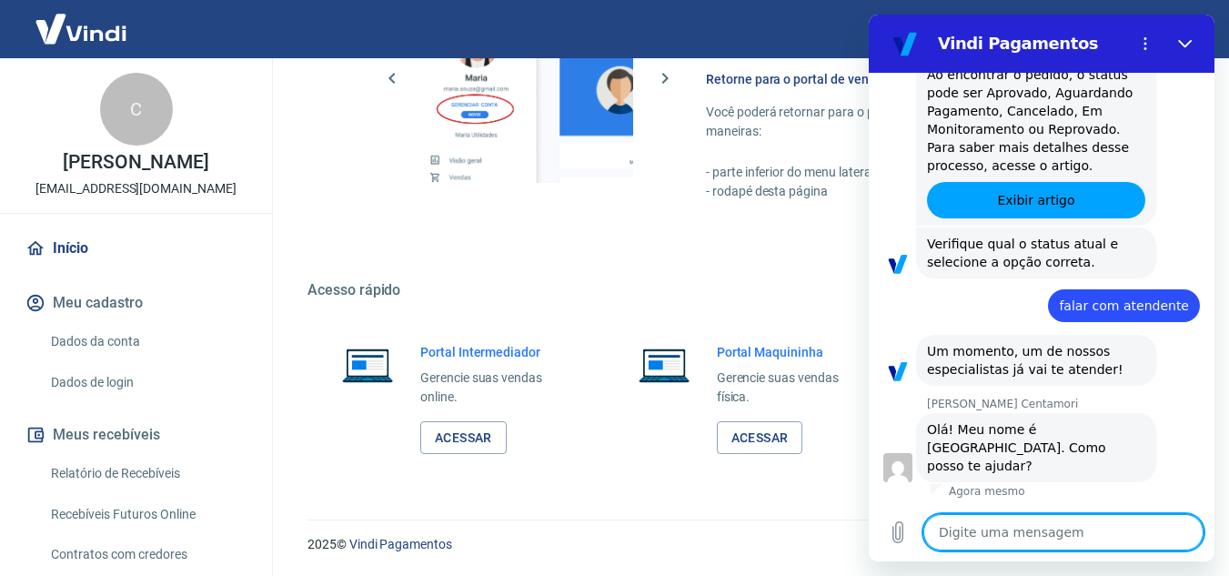
click at [1011, 532] on textarea at bounding box center [1064, 532] width 280 height 36
type textarea "b"
type textarea "x"
type textarea "bo"
type textarea "x"
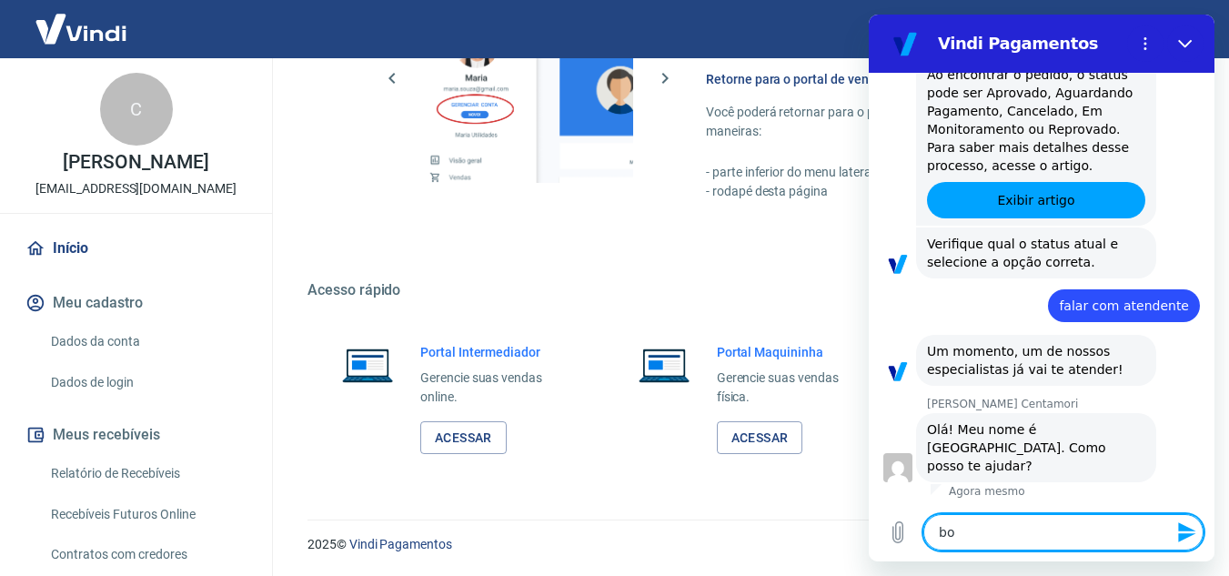
type textarea "boa"
type textarea "x"
type textarea "boa"
type textarea "x"
type textarea "boa t"
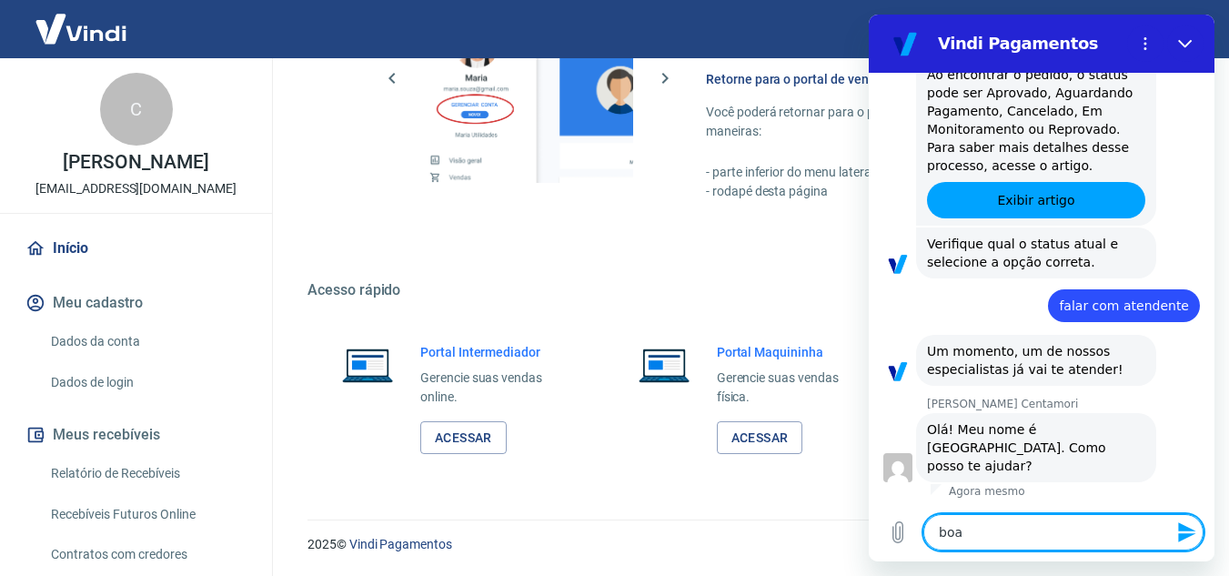
type textarea "x"
type textarea "boa ta"
type textarea "x"
type textarea "boa tar"
type textarea "x"
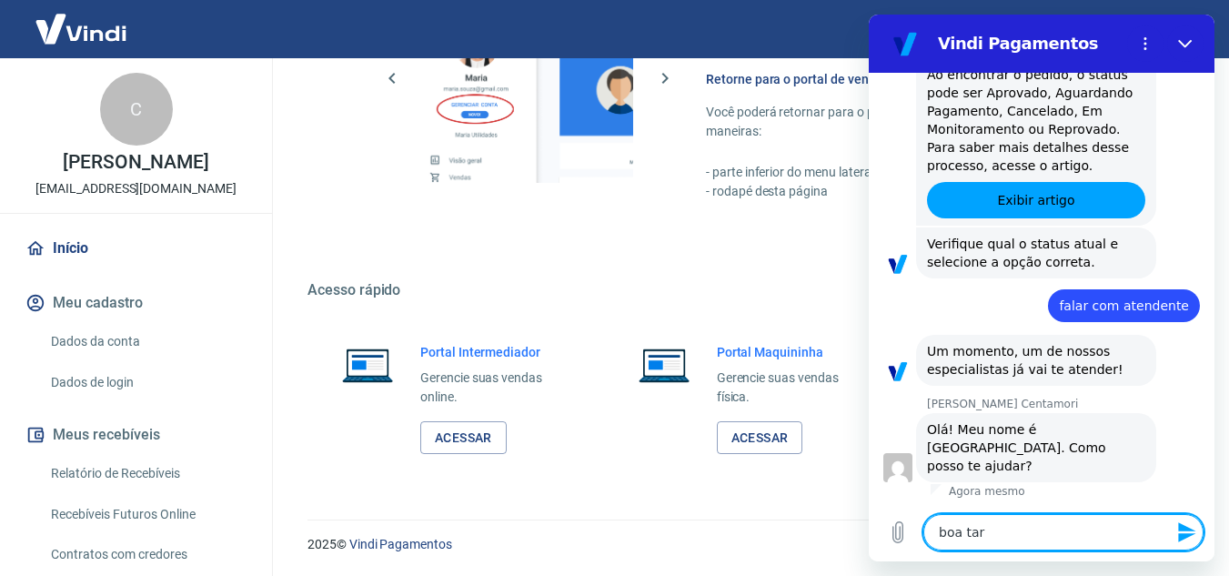
type textarea "boa tard"
type textarea "x"
type textarea "boa tarde"
type textarea "x"
type textarea "boa tarde"
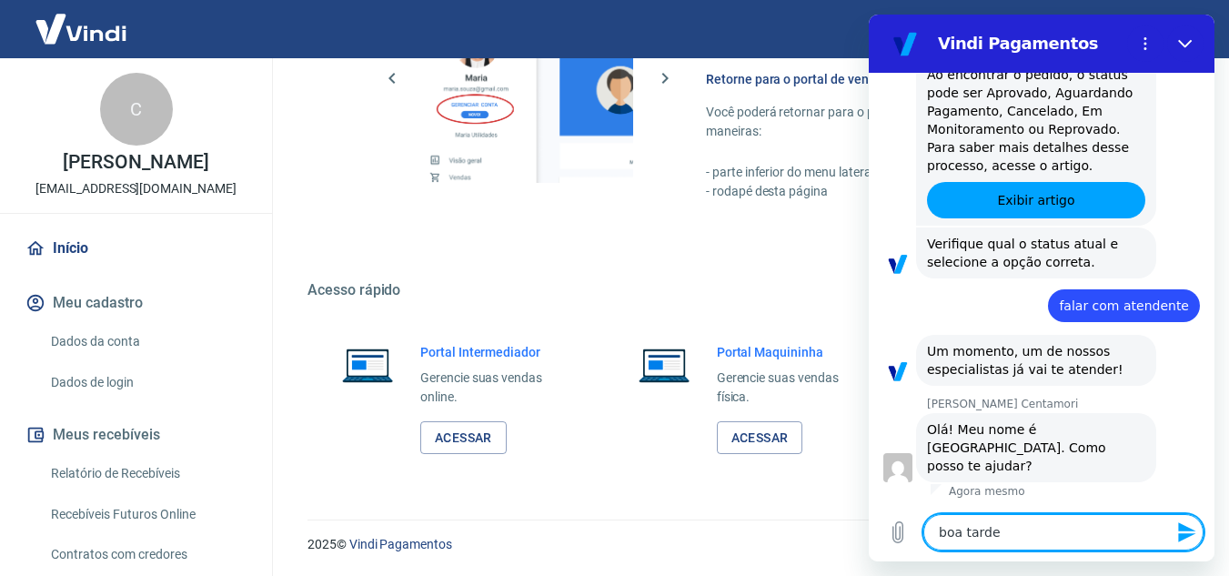
type textarea "x"
type textarea "boa tarde M"
type textarea "x"
type textarea "boa tarde MA"
type textarea "x"
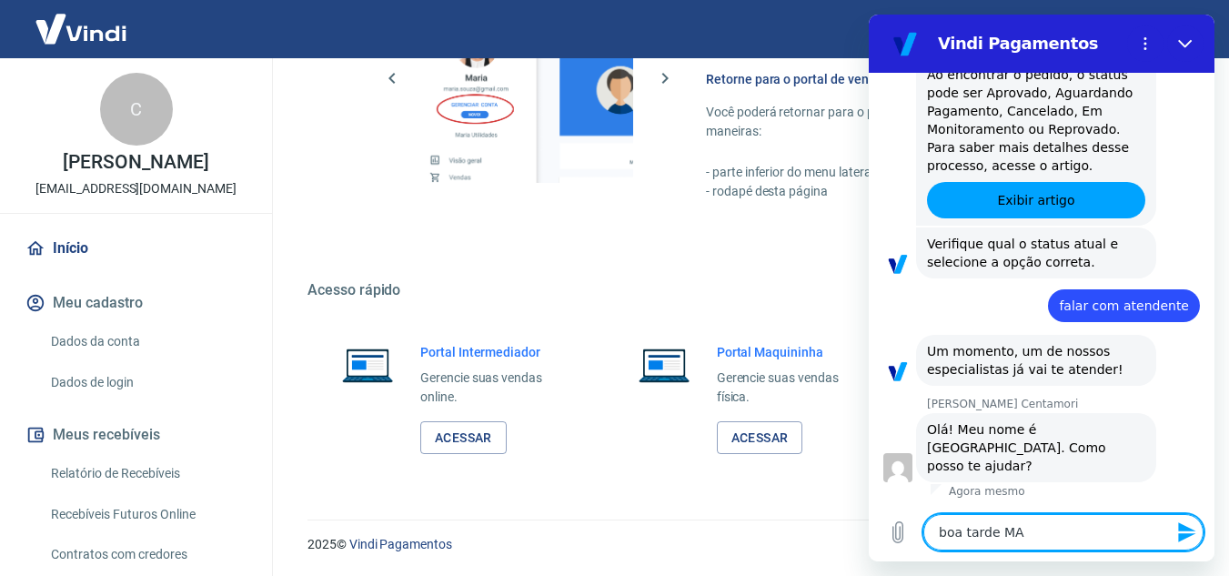
type textarea "boa tarde MAR"
type textarea "x"
type textarea "boa tarde MARI"
type textarea "x"
type textarea "boa tarde [PERSON_NAME]"
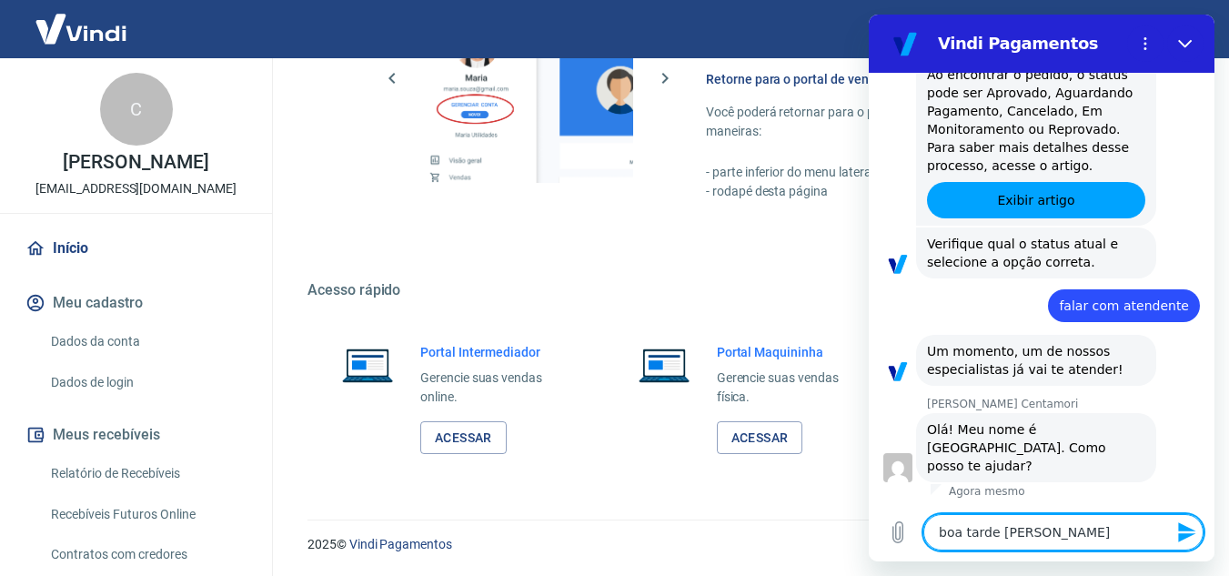
type textarea "x"
type textarea "boa tarde [PERSON_NAME]"
type textarea "x"
type textarea "boa tarde [PERSON_NAME]"
type textarea "x"
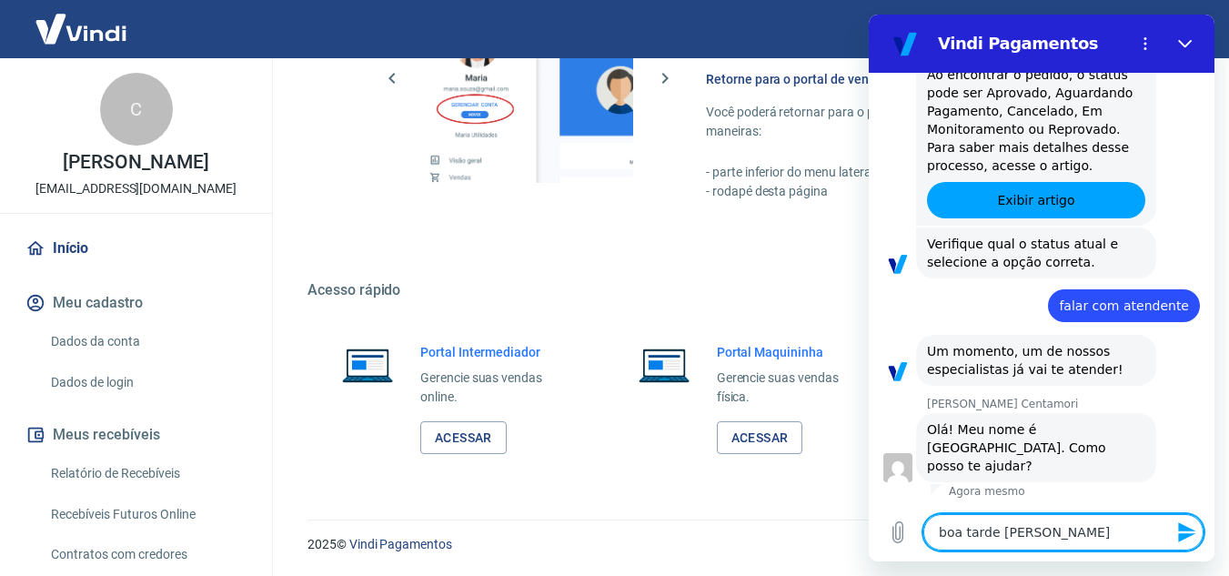
type textarea "boa tarde [PERSON_NAME]"
type textarea "x"
type textarea "boa tarde [PERSON_NAME]"
type textarea "x"
type textarea "boa tarde MARI"
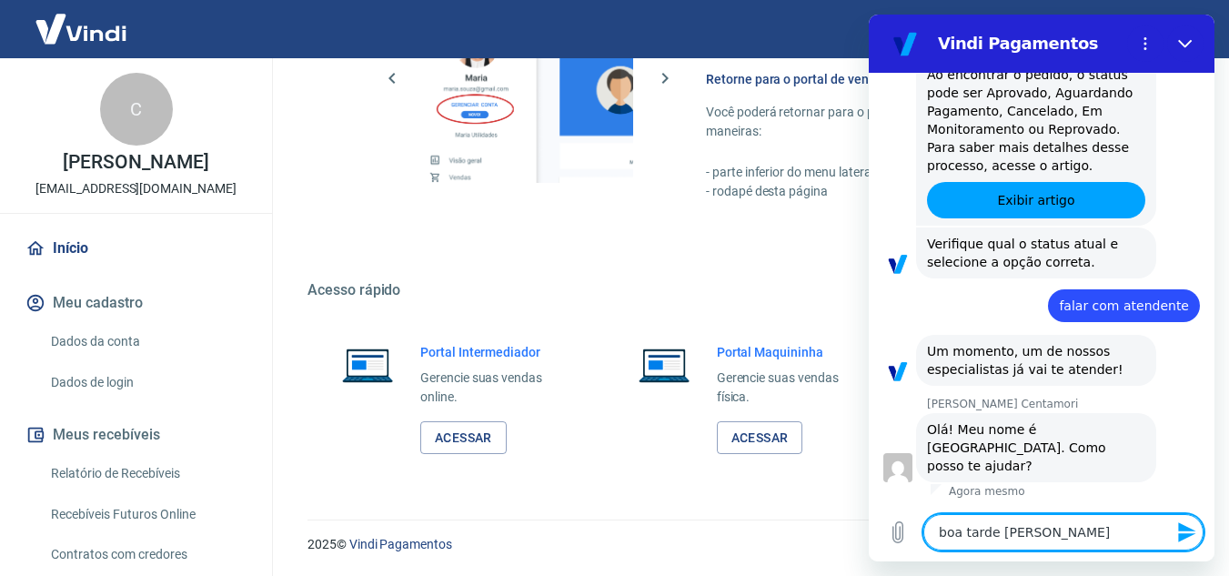
type textarea "x"
type textarea "boa tarde MAR"
type textarea "x"
type textarea "boa tarde MA"
type textarea "x"
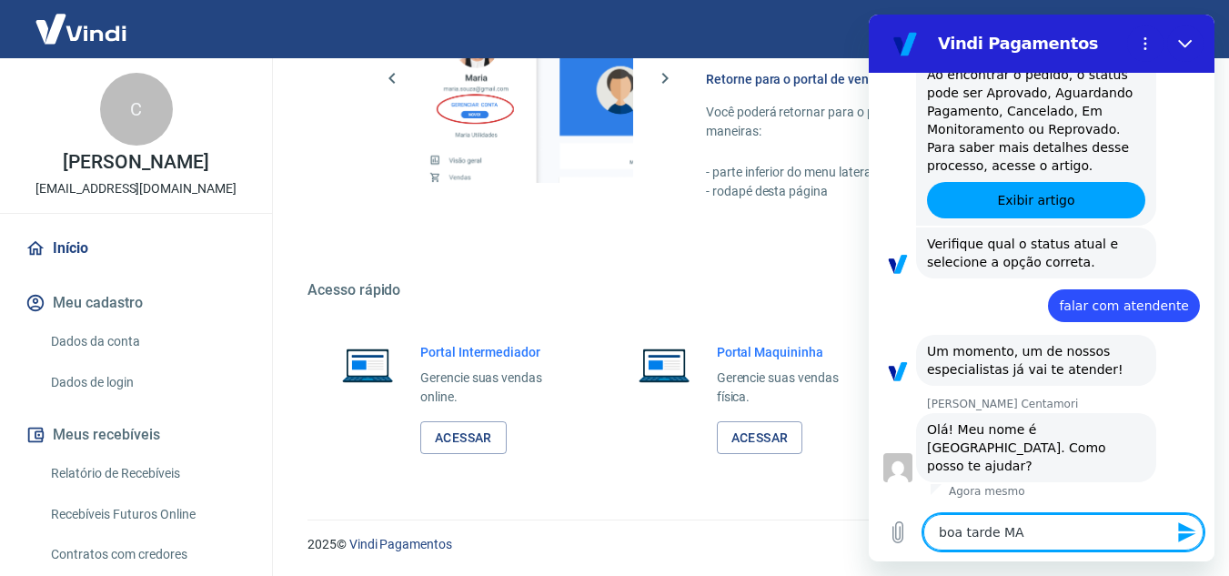
type textarea "boa tarde M"
type textarea "x"
type textarea "boa tarde [PERSON_NAME]"
type textarea "x"
type textarea "boa tarde Mar"
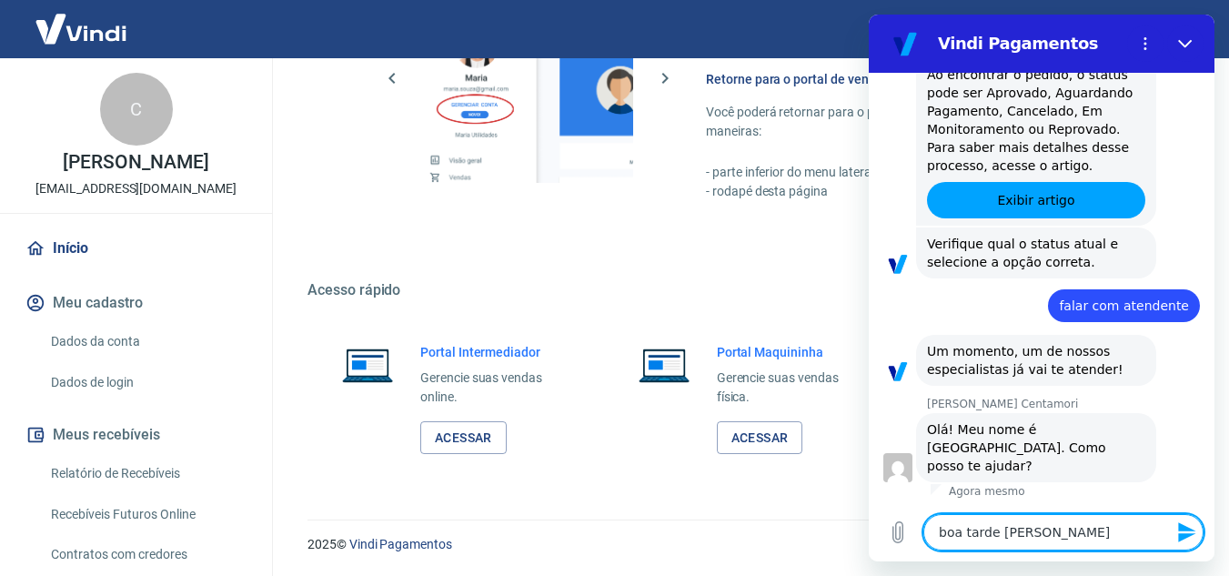
type textarea "x"
type textarea "boa tarde [PERSON_NAME]"
type textarea "x"
type textarea "boa tarde [PERSON_NAME]"
type textarea "x"
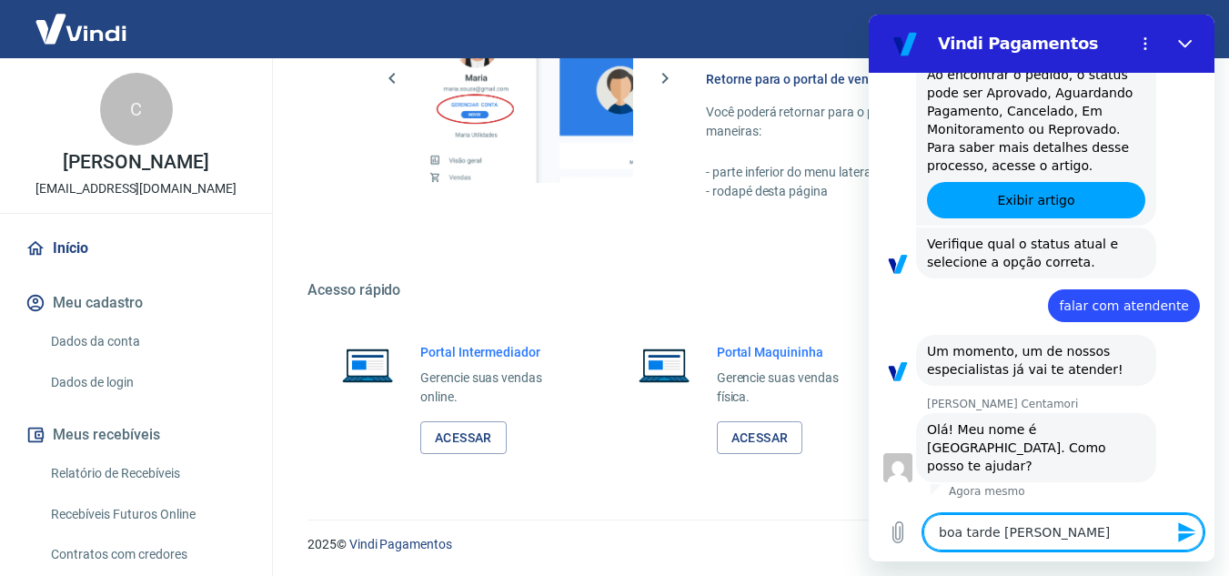
type textarea "boa tarde [PERSON_NAME]"
type textarea "x"
type textarea "boa tarde [PERSON_NAME]"
type textarea "x"
type textarea "boa tarde [PERSON_NAME]"
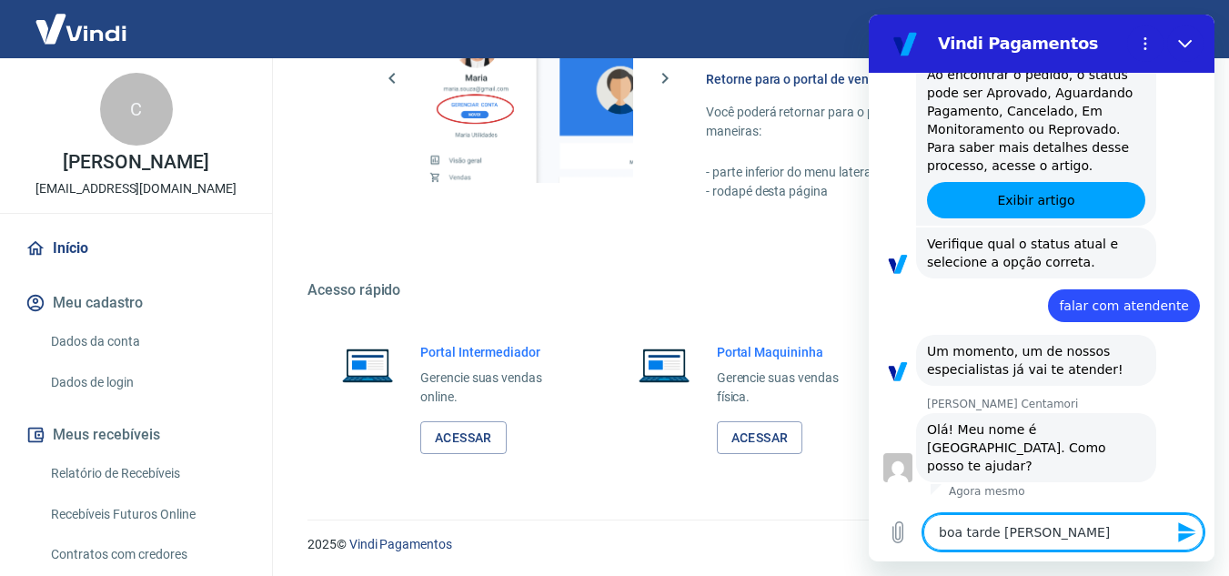
type textarea "x"
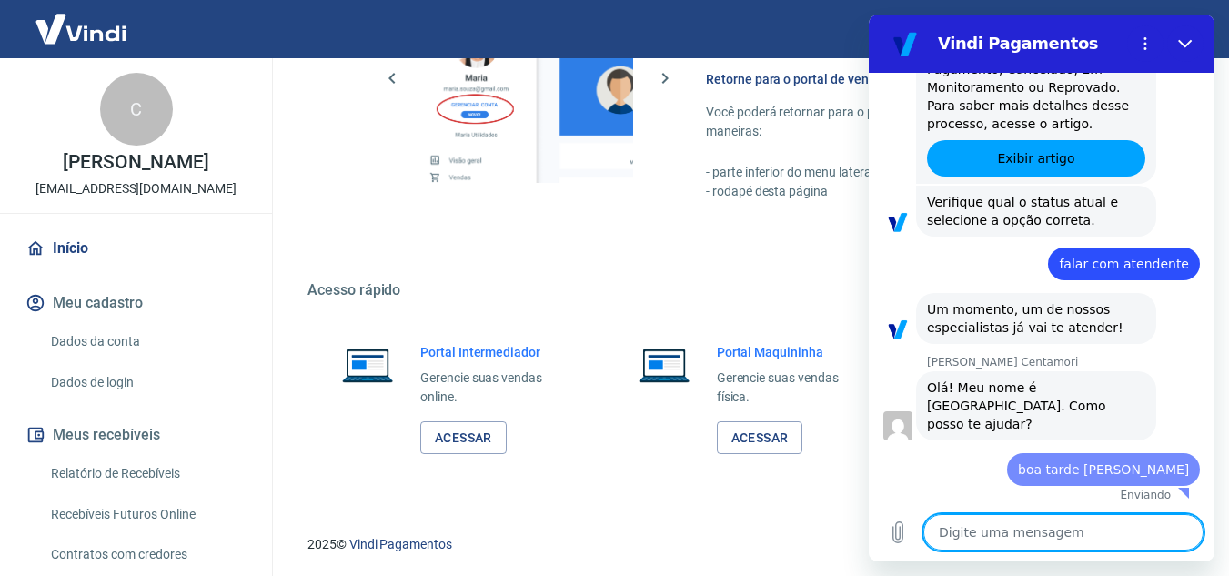
type textarea "x"
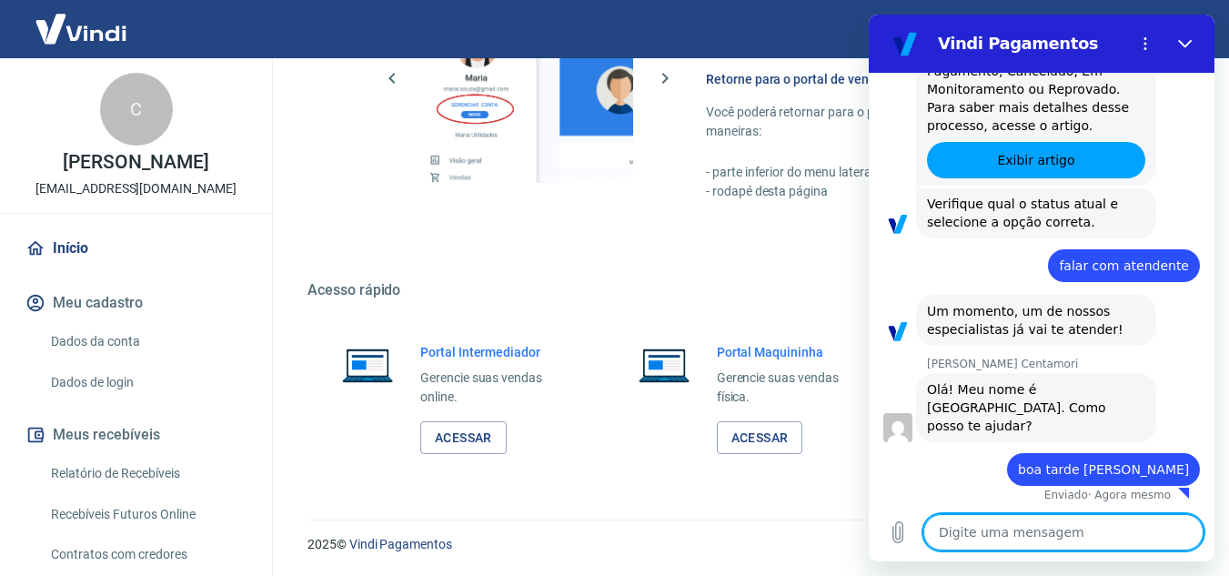
scroll to position [568, 0]
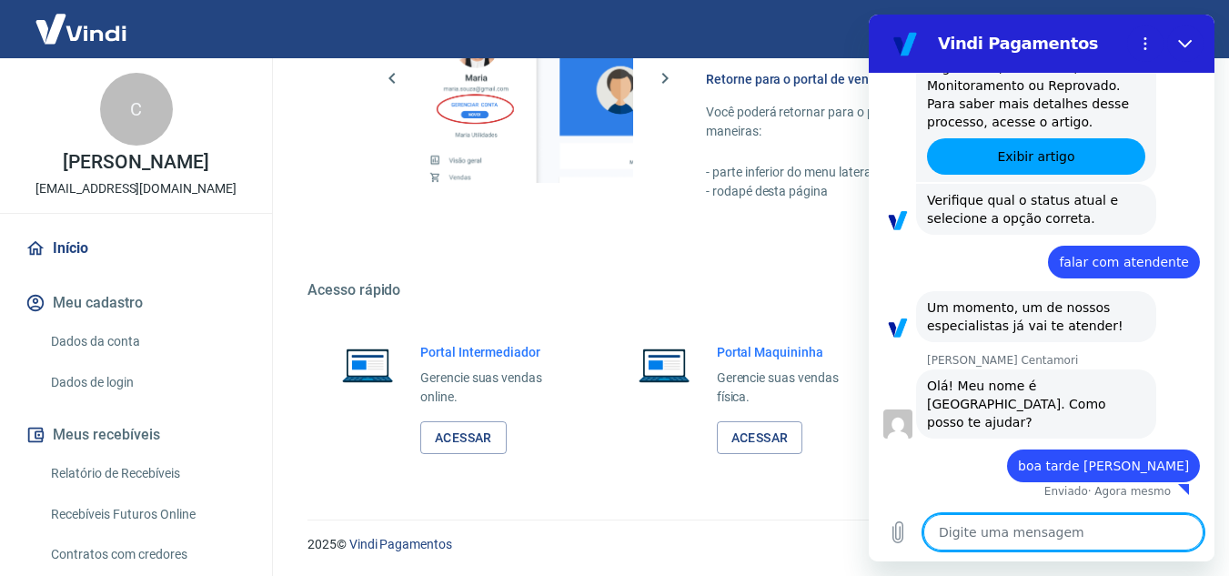
type textarea "s"
type textarea "x"
type textarea "so"
type textarea "x"
type textarea "sob"
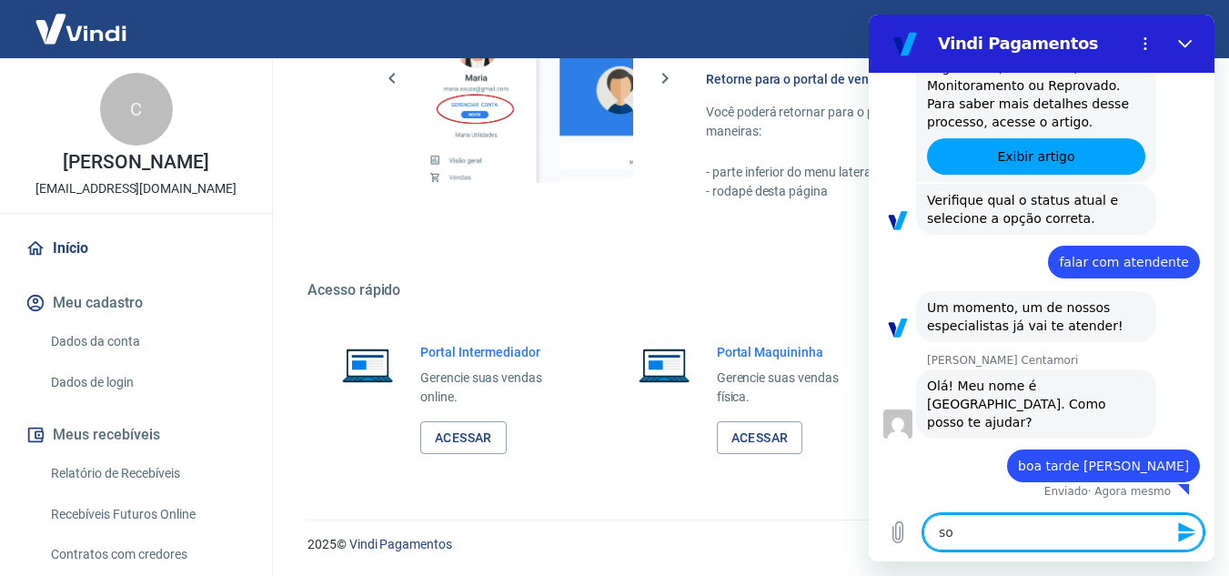
type textarea "x"
type textarea "sobr"
type textarea "x"
type textarea "sobre"
type textarea "x"
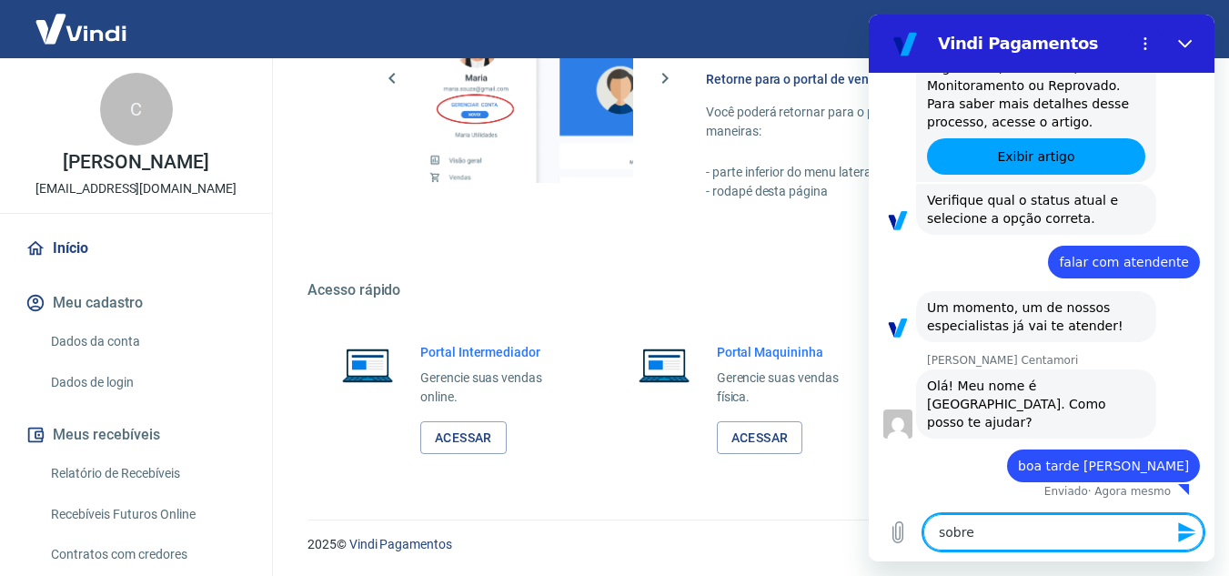
type textarea "sobre"
type textarea "x"
type textarea "sobre u"
type textarea "x"
type textarea "sobre um"
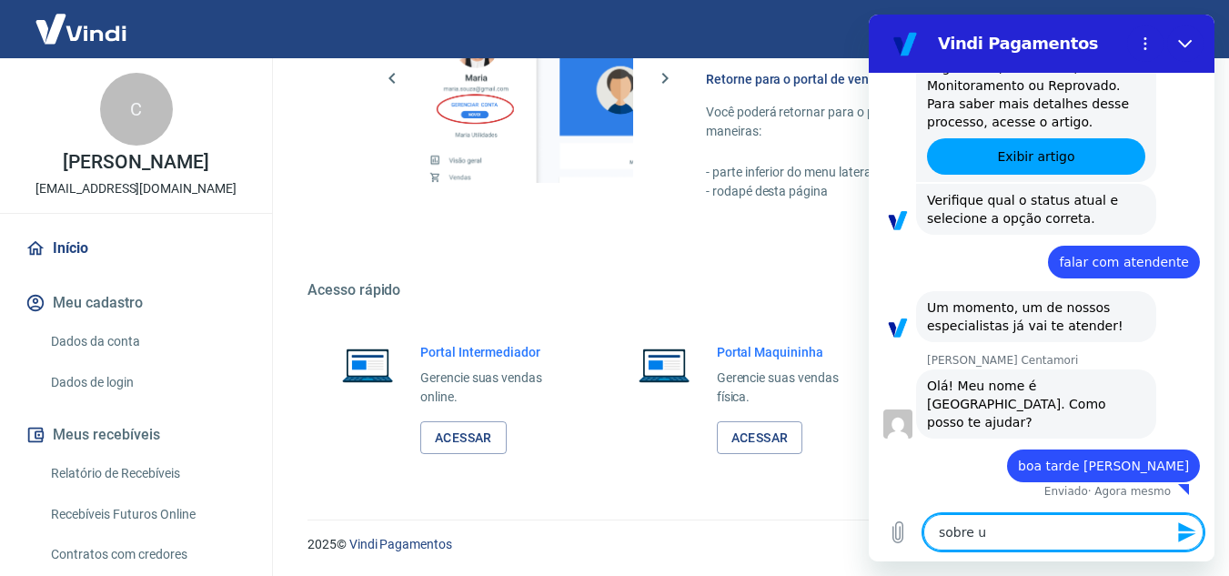
type textarea "x"
type textarea "sobre um"
type textarea "x"
type textarea "sobre um v"
type textarea "x"
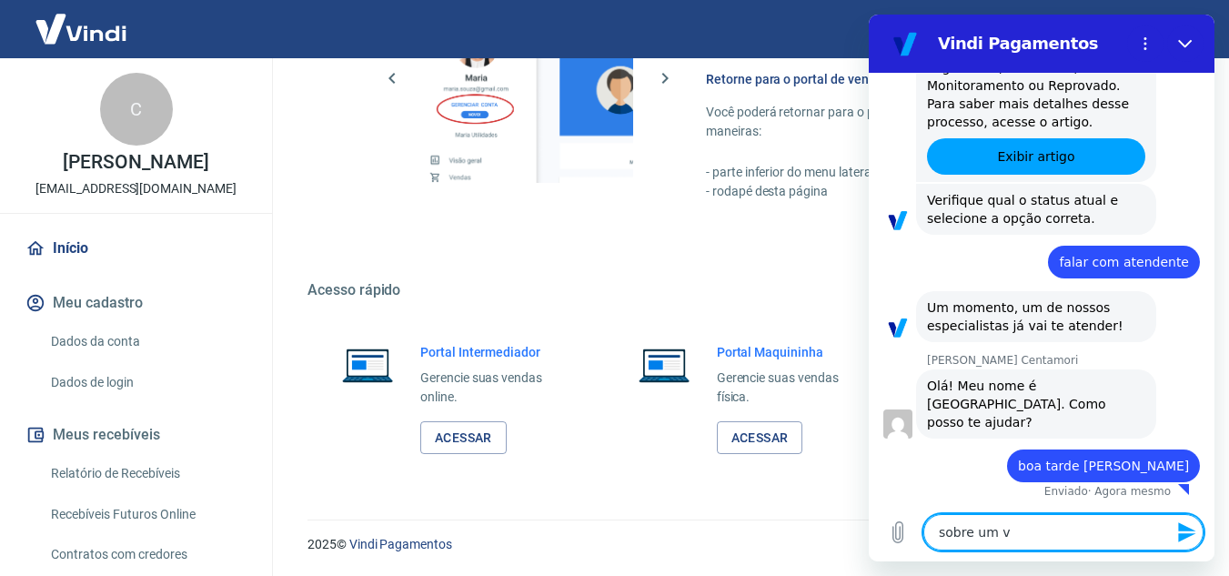
type textarea "sobre um va"
type textarea "x"
type textarea "sobre um val"
type textarea "x"
type textarea "sobre um valo"
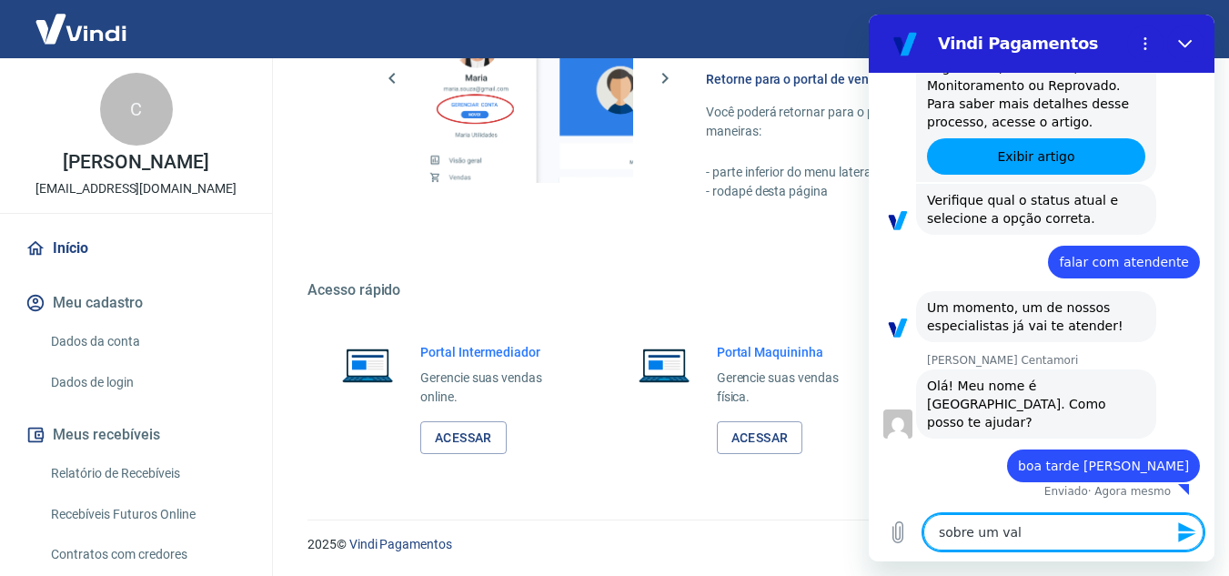
type textarea "x"
type textarea "sobre um valor"
type textarea "x"
type textarea "sobre um valor"
type textarea "x"
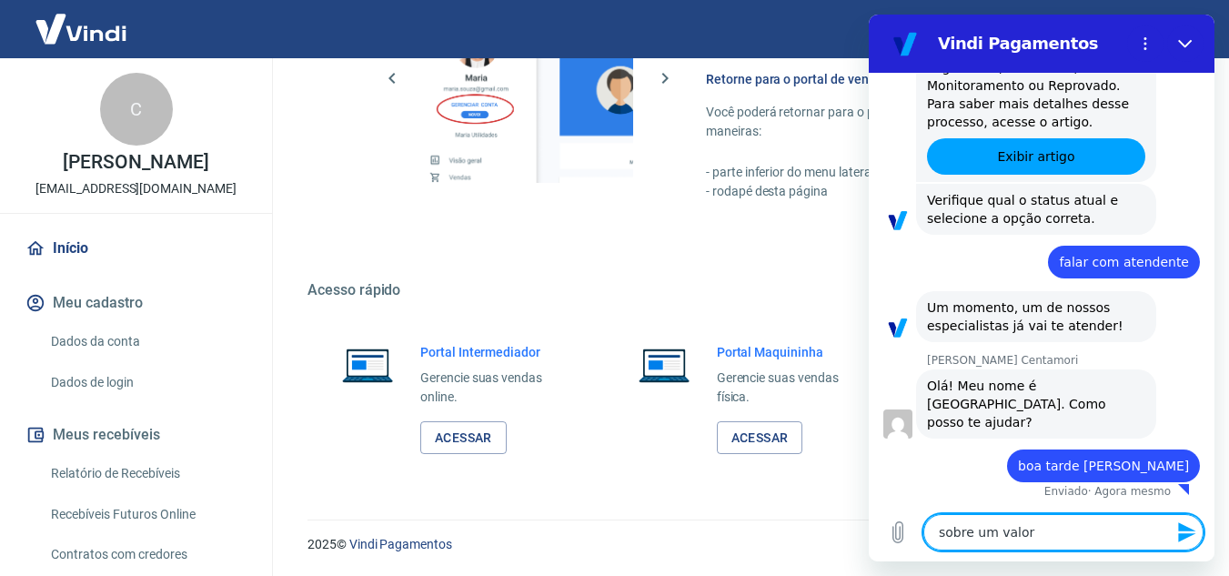
type textarea "sobre um valor d"
type textarea "x"
type textarea "sobre um valor de"
type textarea "x"
type textarea "sobre um valor de"
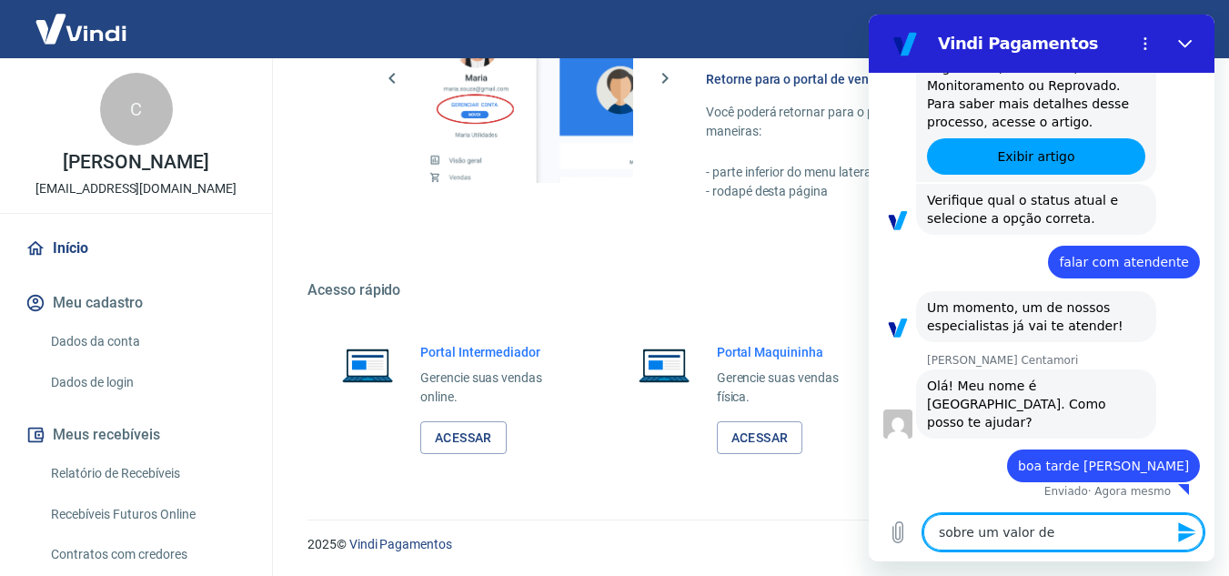
type textarea "x"
type textarea "sobre um valor de u"
type textarea "x"
type textarea "sobre um valor de um"
type textarea "x"
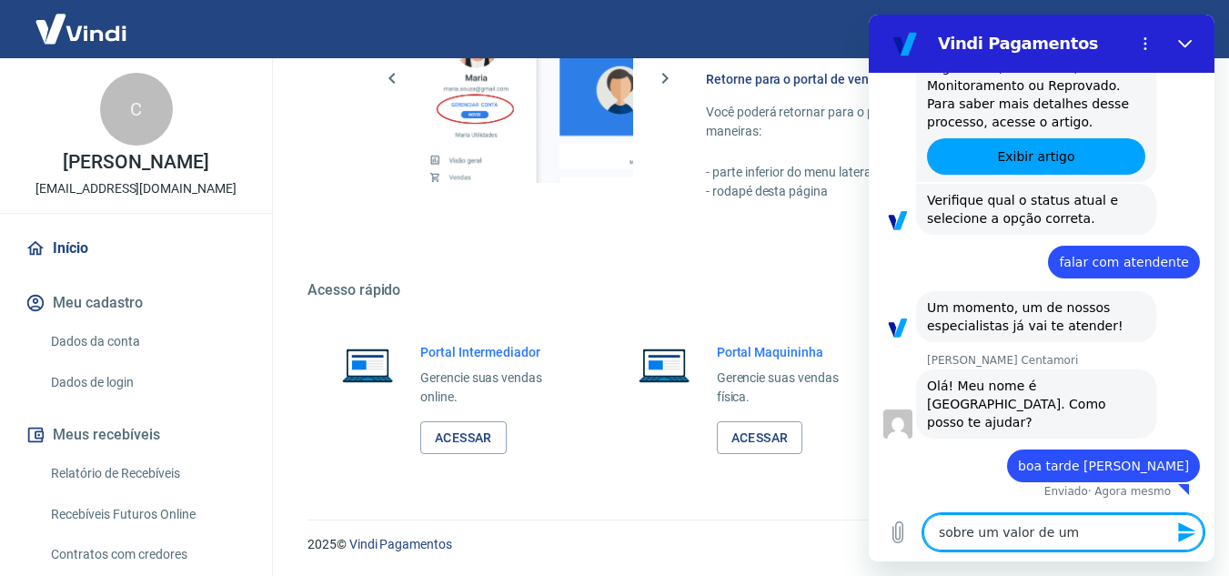
type textarea "sobre um valor de um"
type textarea "x"
type textarea "sobre um valor de um p"
type textarea "x"
type textarea "sobre um valor de um pi"
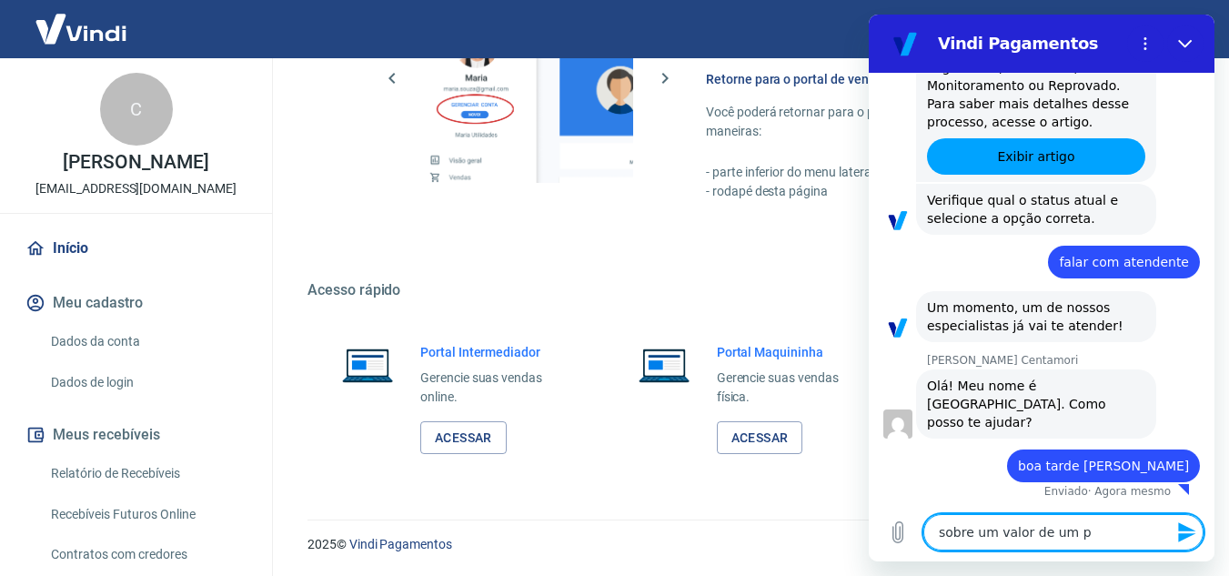
type textarea "x"
type textarea "sobre um valor de um pix"
type textarea "x"
type textarea "sobre um valor de um pix"
type textarea "x"
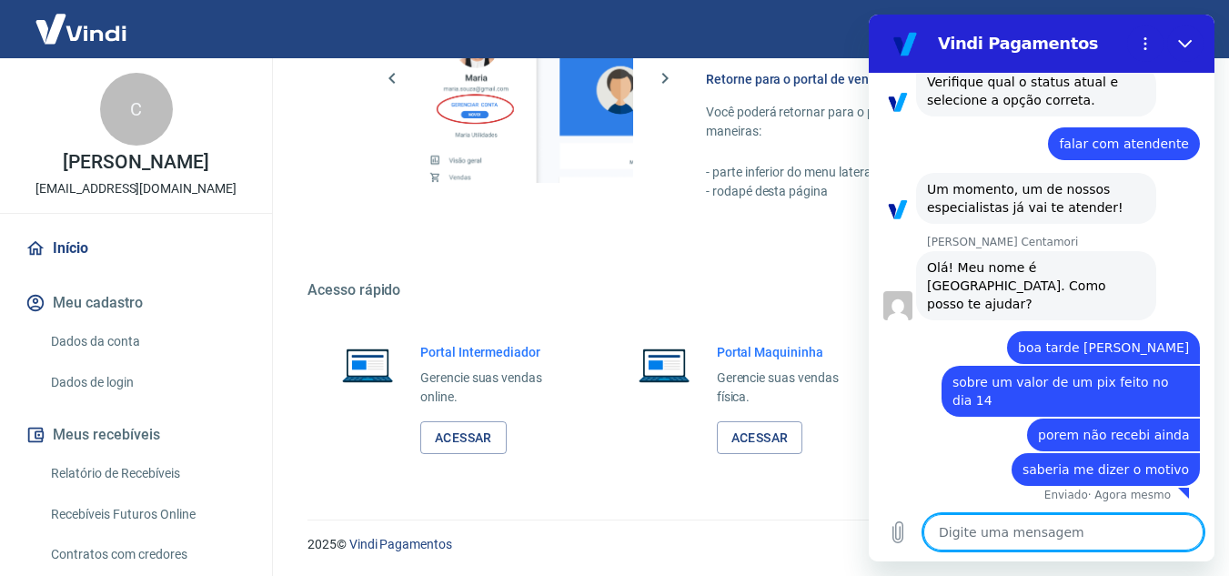
scroll to position [690, 0]
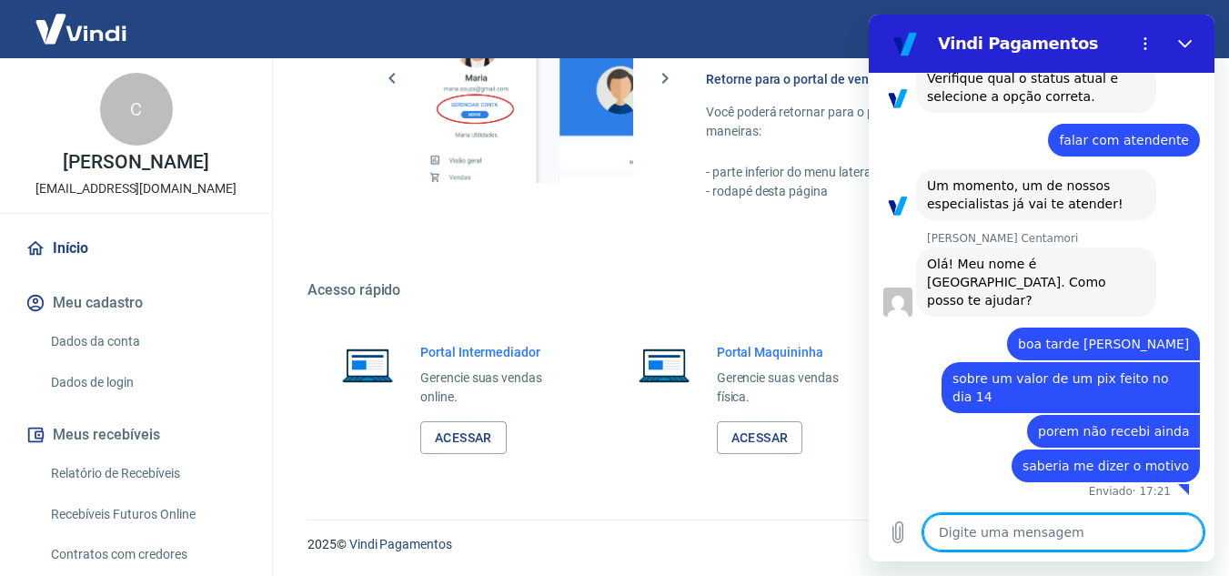
click at [1019, 530] on textarea at bounding box center [1064, 532] width 280 height 36
paste textarea "6752330"
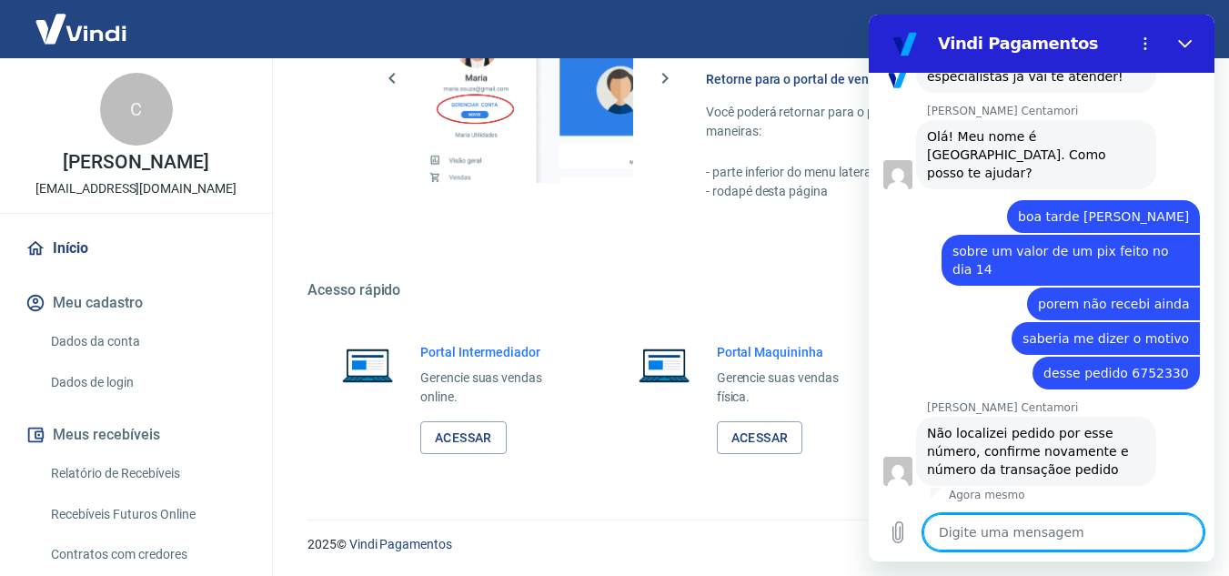
scroll to position [821, 0]
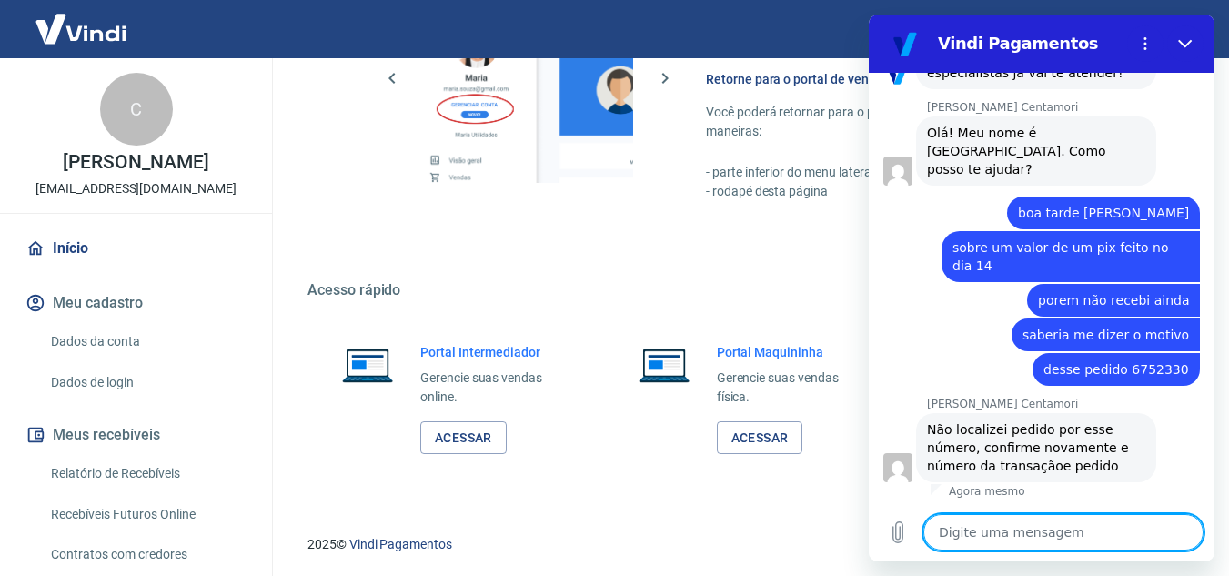
click at [961, 534] on textarea at bounding box center [1064, 532] width 280 height 36
paste textarea "TRANSAÇÃO 222909472 [DATE] 22:37"
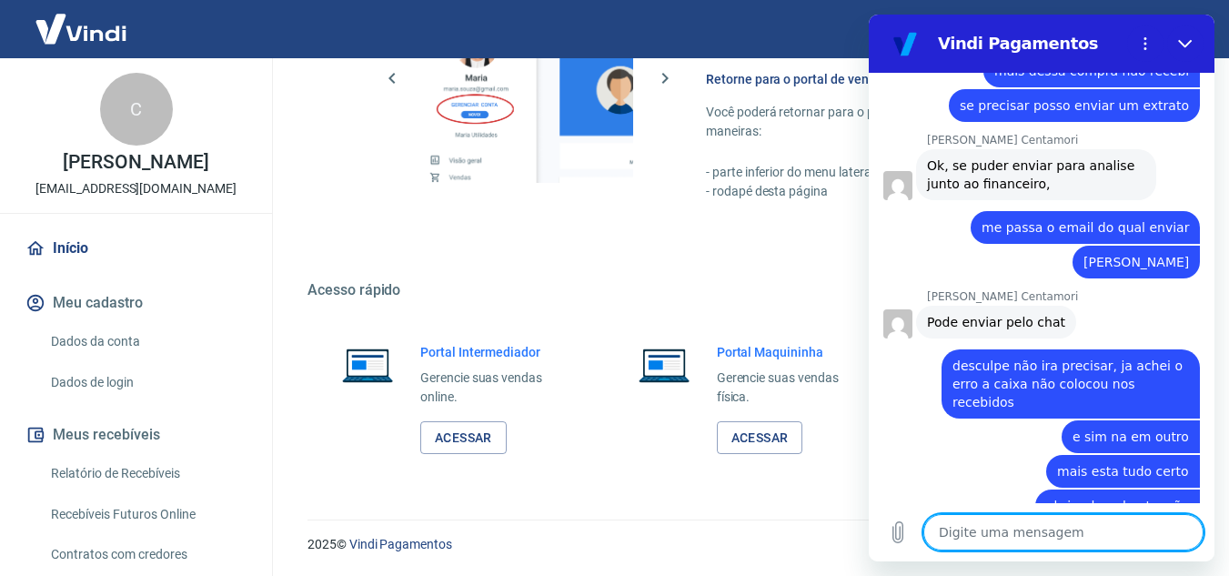
scroll to position [1818, 0]
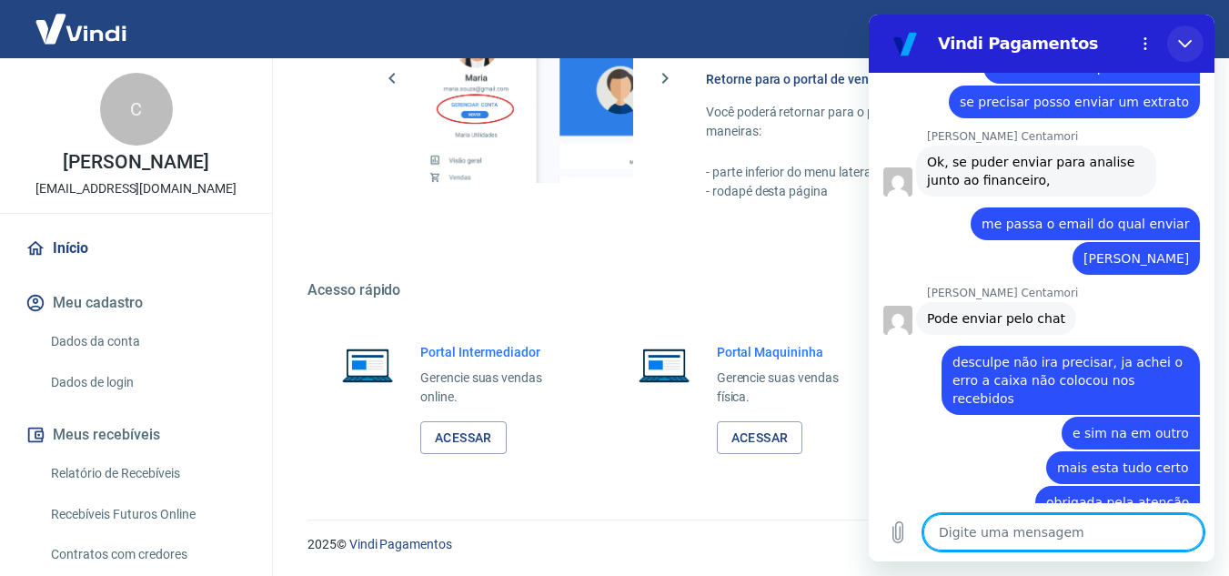
click at [1186, 40] on icon "Fechar" at bounding box center [1185, 43] width 15 height 15
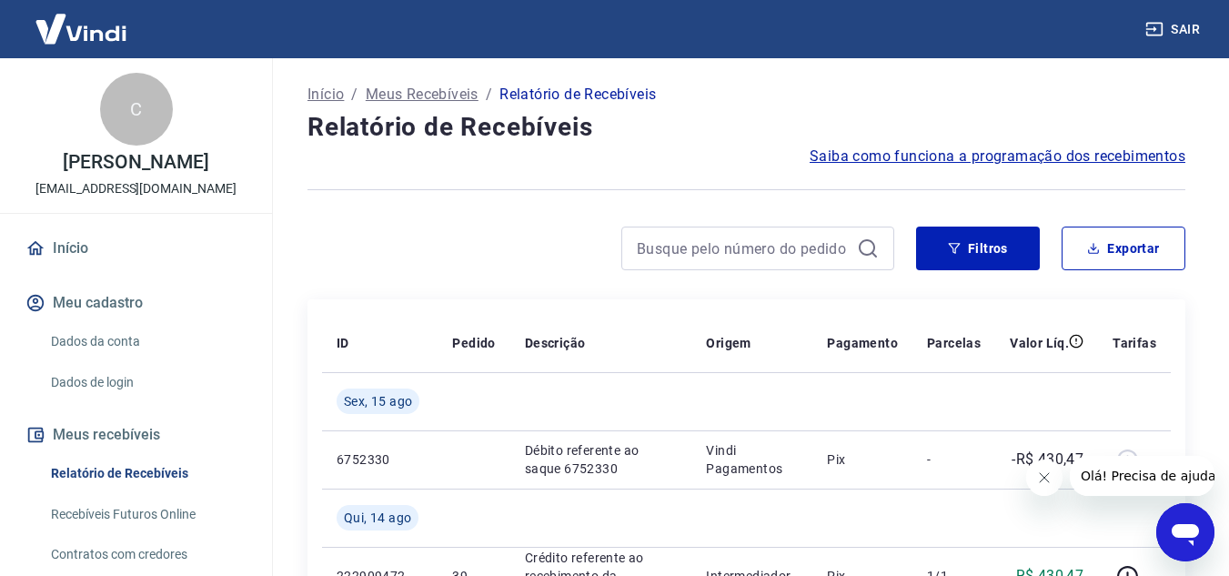
click at [1186, 521] on icon "Abrir janela de mensagens" at bounding box center [1185, 532] width 33 height 33
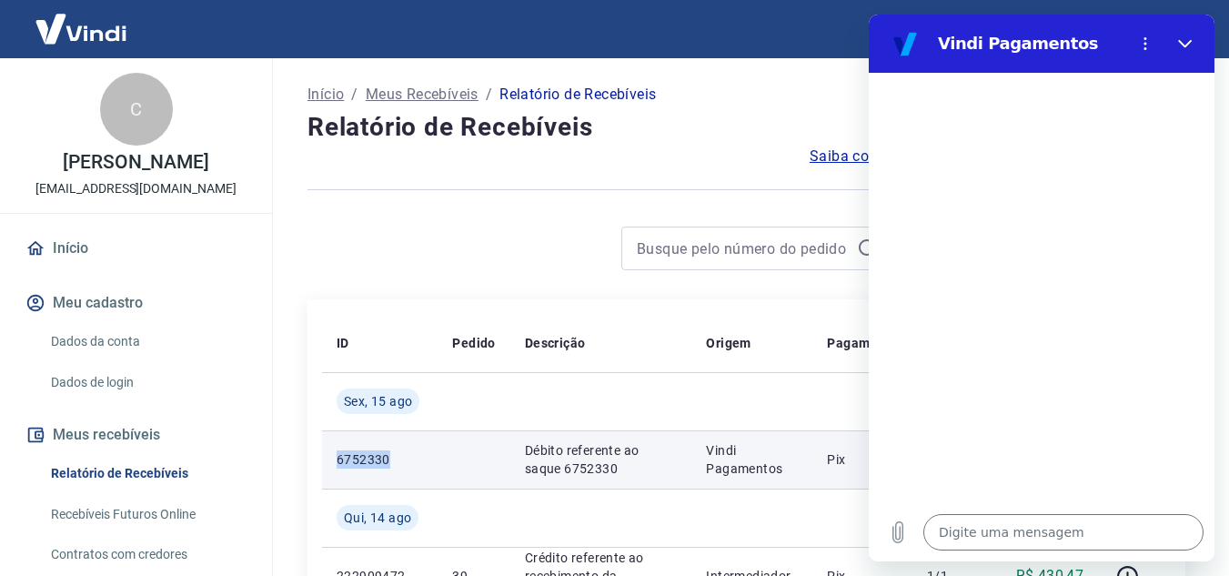
drag, startPoint x: 338, startPoint y: 458, endPoint x: 391, endPoint y: 467, distance: 53.6
click at [391, 467] on p "6752330" at bounding box center [380, 459] width 86 height 18
copy p "6752330"
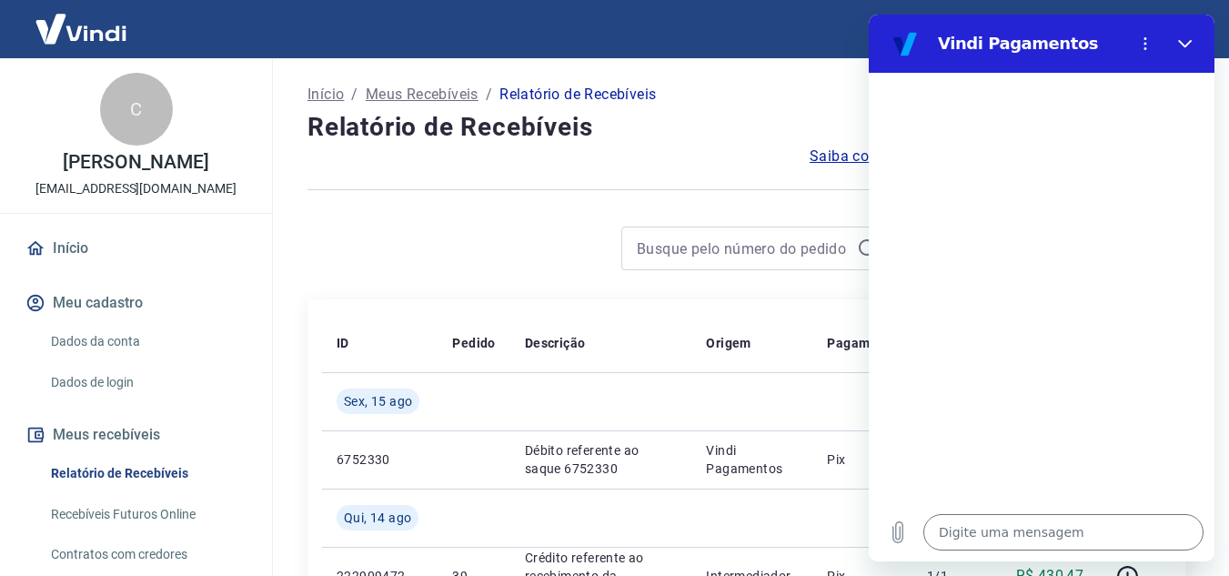
click at [381, 262] on div at bounding box center [601, 249] width 587 height 44
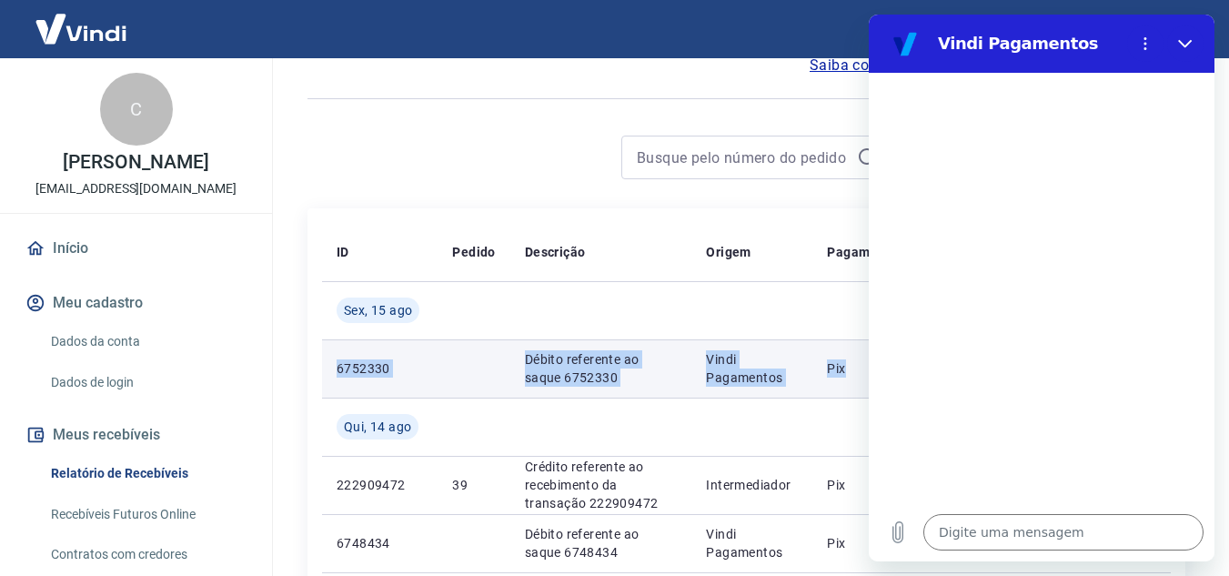
scroll to position [182, 0]
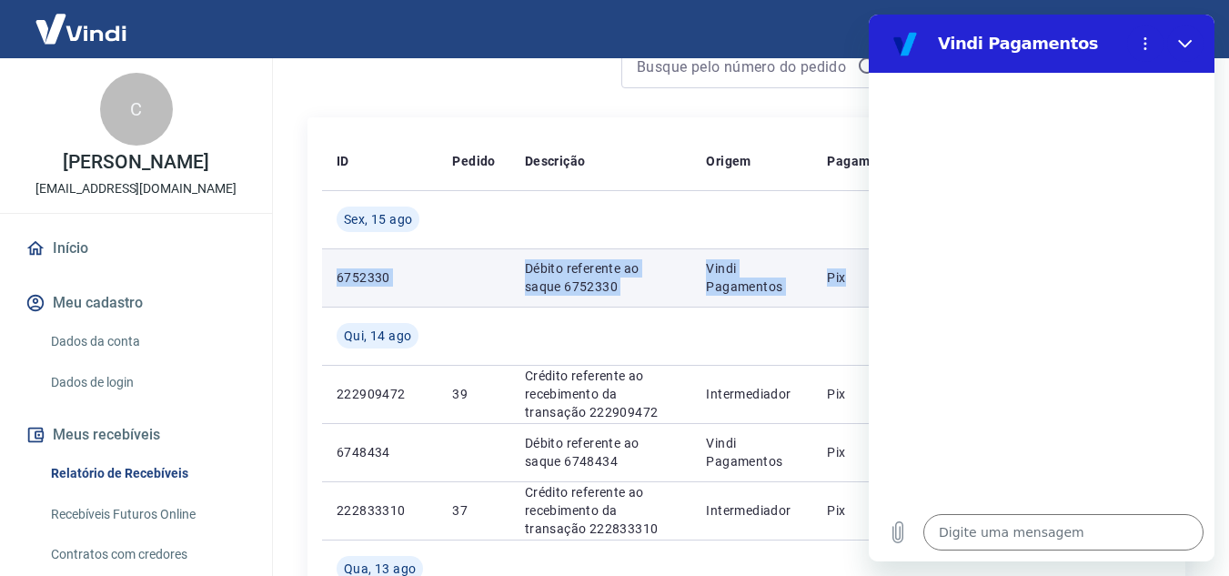
drag, startPoint x: 337, startPoint y: 368, endPoint x: 861, endPoint y: 266, distance: 534.1
click at [861, 266] on tr "6752330 Débito referente ao saque 6752330 Vindi Pagamentos Pix - -R$ 430,47" at bounding box center [746, 277] width 849 height 58
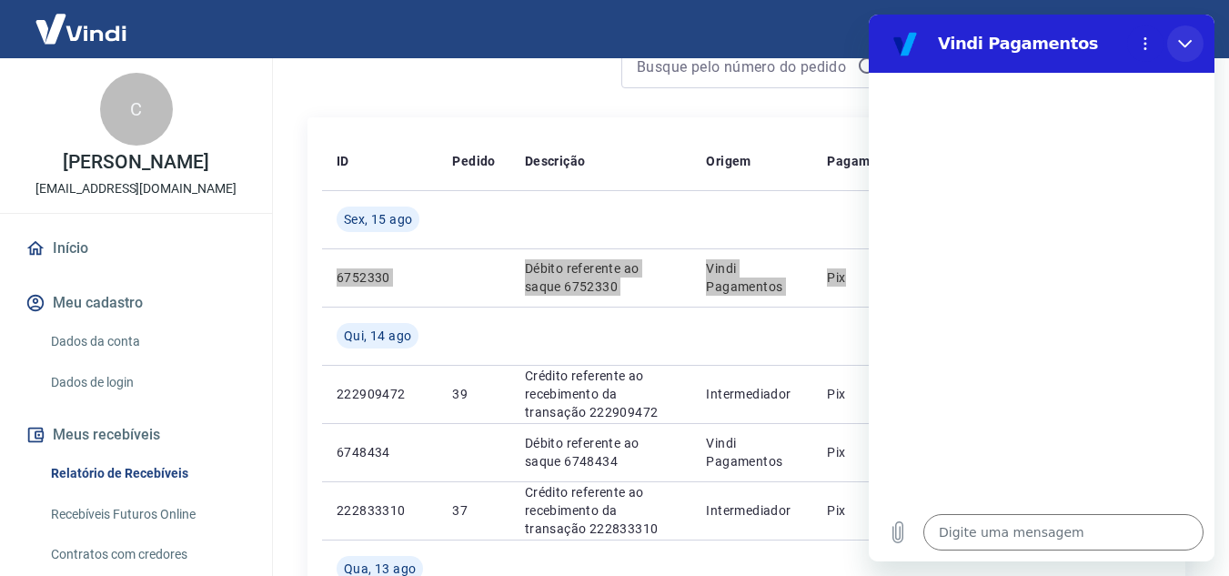
click at [1182, 38] on icon "Fechar" at bounding box center [1185, 43] width 15 height 15
type textarea "x"
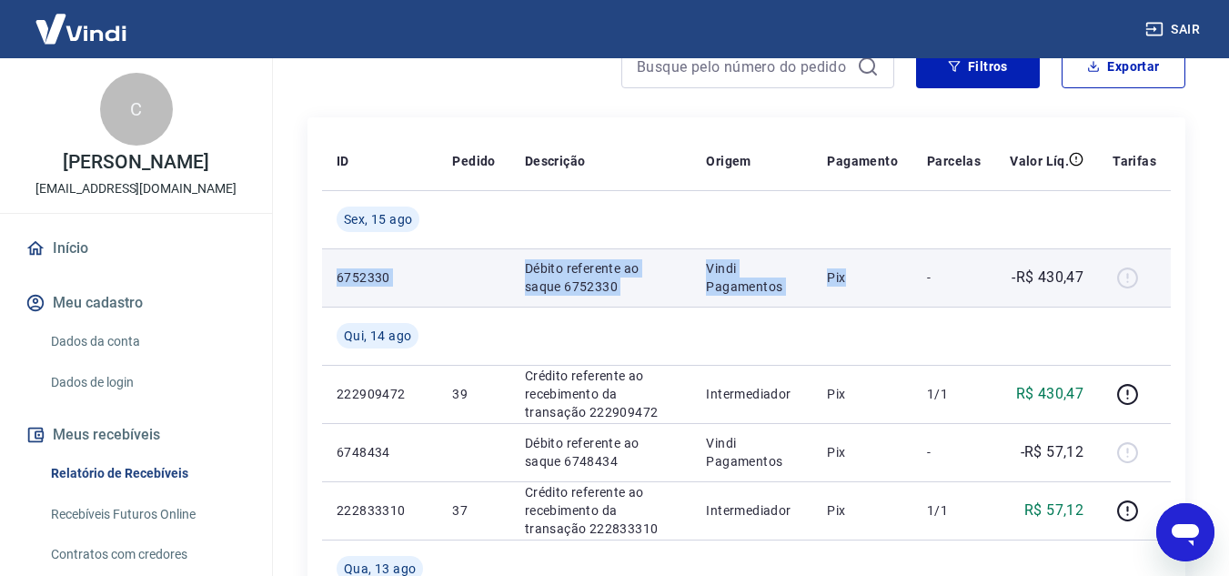
click at [330, 273] on td "6752330" at bounding box center [380, 277] width 116 height 58
drag, startPoint x: 337, startPoint y: 277, endPoint x: 1094, endPoint y: 279, distance: 757.0
click at [1094, 279] on tr "6752330 Débito referente ao saque 6752330 Vindi Pagamentos Pix - -R$ 430,47" at bounding box center [746, 277] width 849 height 58
copy tr "6752330 Débito referente ao saque 6752330 Vindi Pagamentos Pix - -R$ 430,47"
click at [499, 276] on td at bounding box center [474, 277] width 72 height 58
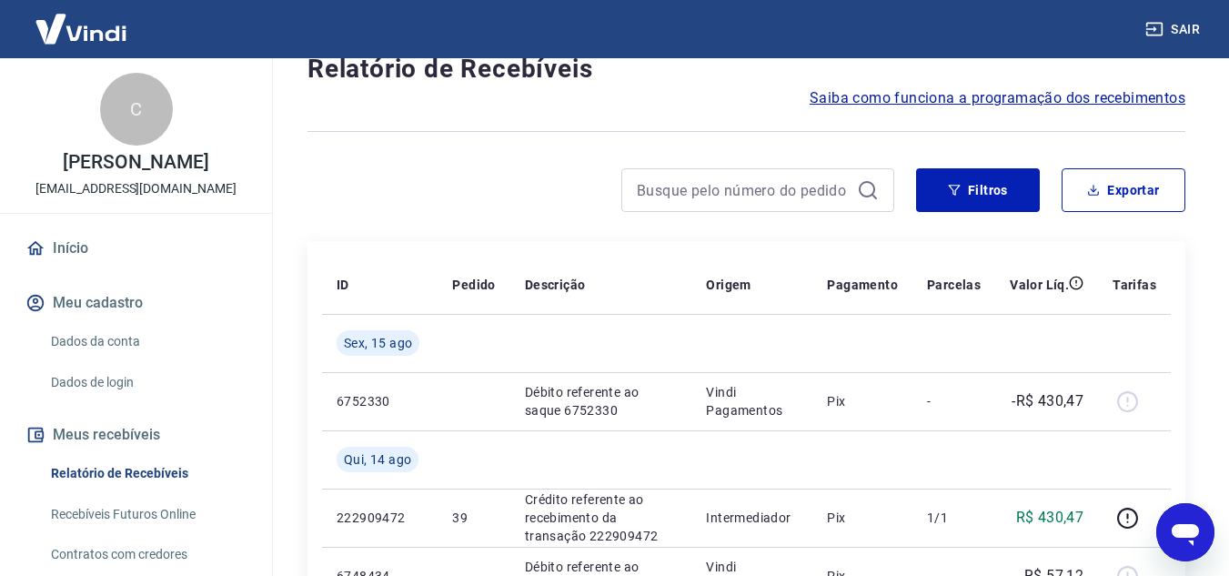
scroll to position [0, 0]
